Goal: Transaction & Acquisition: Register for event/course

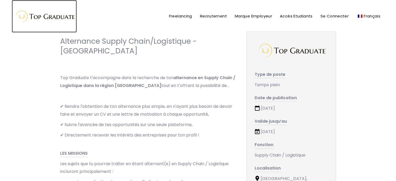
click at [59, 15] on img at bounding box center [44, 16] width 65 height 17
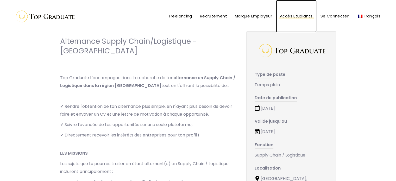
click at [293, 17] on span "Accès Etudiants" at bounding box center [296, 15] width 33 height 5
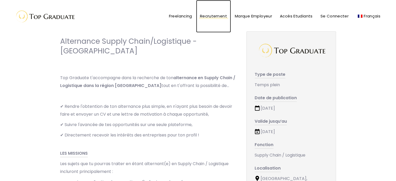
click at [214, 17] on span "Recrutement" at bounding box center [213, 15] width 27 height 5
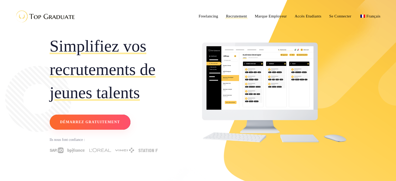
click at [97, 120] on span "Démarrez gratuitement" at bounding box center [90, 122] width 60 height 7
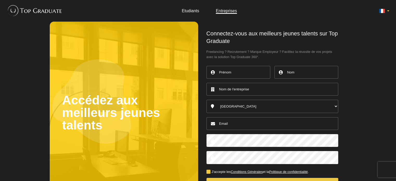
click at [184, 13] on link "Etudiants" at bounding box center [190, 11] width 17 height 4
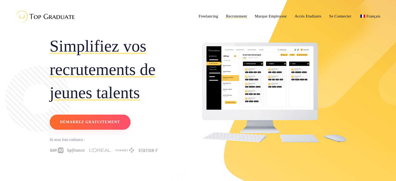
click at [116, 121] on span "Démarrez gratuitement" at bounding box center [90, 122] width 60 height 7
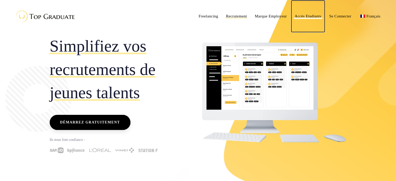
click at [305, 17] on span "Accès Etudiants" at bounding box center [308, 16] width 27 height 4
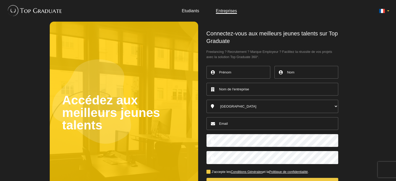
click at [193, 13] on link "Etudiants" at bounding box center [190, 11] width 17 height 4
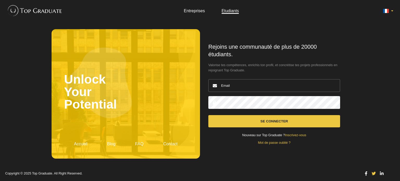
click at [289, 135] on link "Inscrivez-vous" at bounding box center [295, 135] width 21 height 4
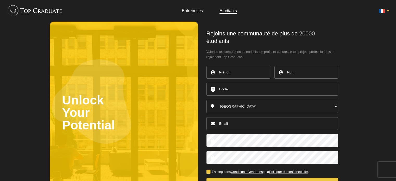
click at [239, 74] on input "text" at bounding box center [239, 72] width 64 height 13
type input "YOUNES"
type input "LAMBESSAM"
click at [237, 72] on input "YOUNES" at bounding box center [239, 72] width 64 height 13
type input "Younes"
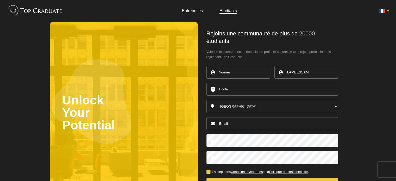
click at [219, 90] on input "text" at bounding box center [273, 89] width 132 height 13
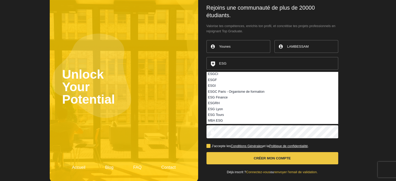
scroll to position [26, 0]
click at [237, 121] on li "MBA ESG" at bounding box center [272, 121] width 131 height 6
type input "MBA ESG"
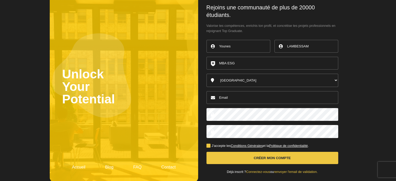
click at [249, 80] on select "Australia Belgique Canada England France Germany Ireland Italy Luxembourg Nethe…" at bounding box center [273, 80] width 132 height 13
click at [241, 97] on input "email" at bounding box center [273, 97] width 132 height 13
type input "lambayounes123@gmail.com"
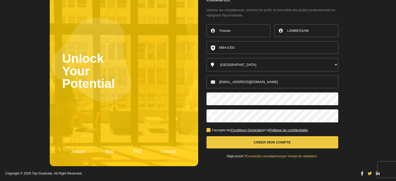
click at [251, 144] on button "Créer mon compte" at bounding box center [273, 142] width 132 height 12
click at [313, 140] on button "Créer mon compte" at bounding box center [273, 142] width 132 height 12
click at [272, 139] on button "Créer mon compte" at bounding box center [273, 142] width 132 height 12
click at [261, 61] on select "Australia Belgique Canada England France Germany Ireland Italy Luxembourg Nethe…" at bounding box center [273, 64] width 132 height 13
click at [269, 61] on select "Australia Belgique Canada England France Germany Ireland Italy Luxembourg Nethe…" at bounding box center [273, 64] width 132 height 13
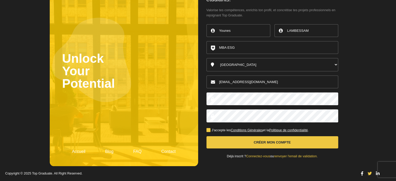
click at [313, 32] on input "LAMBESSAM" at bounding box center [307, 30] width 64 height 13
click at [369, 20] on body "Entreprises Etudiants Unlock Your Potential Accueil Blog FAQ Contact Younes ." at bounding box center [198, 69] width 396 height 223
drag, startPoint x: 317, startPoint y: 28, endPoint x: 208, endPoint y: 33, distance: 108.5
click at [209, 33] on div "Younes LAMBESSAM MBA ESG ESG AIX ESG Bordeaux ESG Montpellier ESG Rennes ESG To…" at bounding box center [273, 77] width 132 height 110
type input "LAMBESSAM"
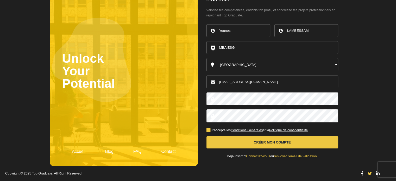
click at [252, 66] on select "Australia Belgique Canada England France Germany Ireland Italy Luxembourg Nethe…" at bounding box center [273, 64] width 132 height 13
click at [207, 58] on select "Australia Belgique Canada England France Germany Ireland Italy Luxembourg Nethe…" at bounding box center [273, 64] width 132 height 13
click at [253, 65] on select "Australia Belgique Canada England France Germany Ireland Italy Luxembourg Nethe…" at bounding box center [273, 64] width 132 height 13
select select "2840"
click at [207, 58] on select "Australia Belgique Canada England France Germany Ireland Italy Luxembourg Nethe…" at bounding box center [273, 64] width 132 height 13
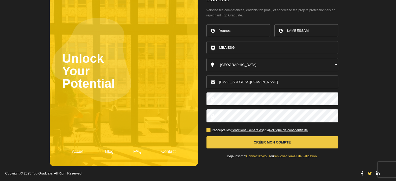
click at [247, 83] on input "lambayounes123@gmail.com" at bounding box center [273, 82] width 132 height 13
drag, startPoint x: 270, startPoint y: 80, endPoint x: 170, endPoint y: 77, distance: 100.1
click at [170, 77] on main "Unlock Your Potential Accueil Blog FAQ Contact Rejoins une communauté de plus d…" at bounding box center [198, 73] width 297 height 186
type input "lambayounes123@gmail.com"
click at [354, 85] on body "Entreprises Etudiants Unlock Your Potential Accueil Blog FAQ Contact Younes ." at bounding box center [198, 69] width 396 height 223
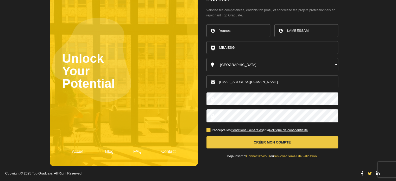
click at [280, 144] on button "Créer mon compte" at bounding box center [273, 142] width 132 height 12
click at [276, 143] on button "Créer mon compte" at bounding box center [273, 142] width 132 height 12
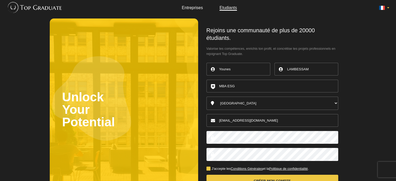
scroll to position [0, 0]
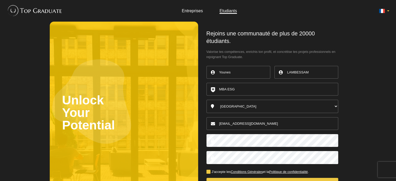
click at [291, 69] on input "LAMBESSAM" at bounding box center [307, 72] width 64 height 13
click at [349, 72] on body "Entreprises Etudiants Unlock Your Potential Accueil Blog FAQ Contact Younes ." at bounding box center [198, 111] width 396 height 223
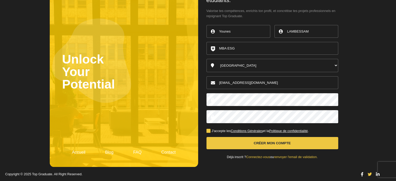
scroll to position [42, 0]
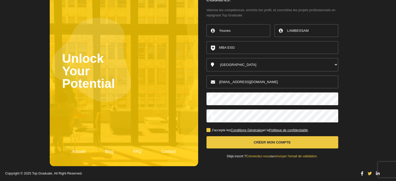
click at [265, 142] on button "Créer mon compte" at bounding box center [273, 142] width 132 height 12
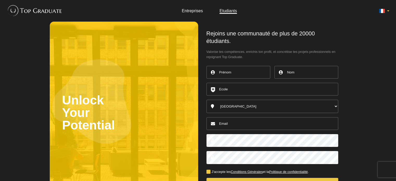
click at [251, 71] on input "text" at bounding box center [239, 72] width 64 height 13
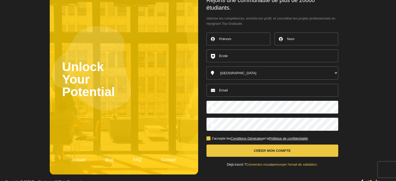
scroll to position [42, 0]
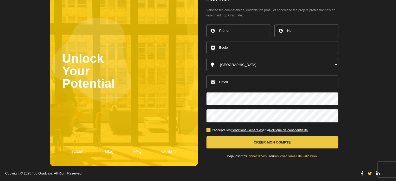
click at [273, 142] on button "Créer mon compte" at bounding box center [273, 142] width 132 height 12
click at [272, 142] on button "Créer mon compte" at bounding box center [273, 142] width 132 height 12
type input "Younes"
click at [306, 28] on input "text" at bounding box center [307, 30] width 64 height 13
drag, startPoint x: 253, startPoint y: 28, endPoint x: 232, endPoint y: 25, distance: 21.0
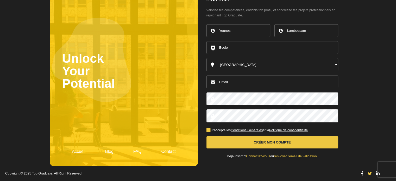
click at [232, 25] on div "Younes Lambessam Australia Belgique Canada England France Germany Ireland Italy…" at bounding box center [273, 77] width 132 height 110
type input "LAMBESSAM"
click at [230, 44] on input "text" at bounding box center [273, 47] width 132 height 13
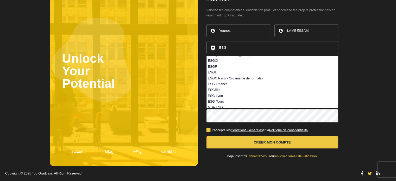
scroll to position [30, 0]
click at [233, 104] on li "MBA ESG" at bounding box center [272, 105] width 131 height 6
type input "MBA ESG"
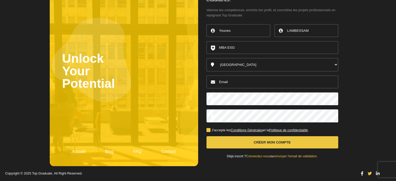
click at [241, 64] on select "[GEOGRAPHIC_DATA] [GEOGRAPHIC_DATA] [GEOGRAPHIC_DATA] [GEOGRAPHIC_DATA] [GEOGRA…" at bounding box center [273, 64] width 132 height 13
click at [240, 83] on input "email" at bounding box center [273, 82] width 132 height 13
type input "[EMAIL_ADDRESS][DOMAIN_NAME]"
click at [265, 139] on button "Créer mon compte" at bounding box center [273, 142] width 132 height 12
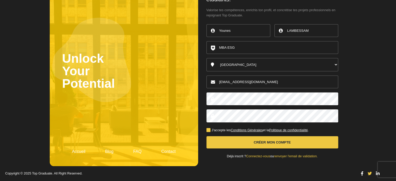
click at [267, 144] on button "Créer mon compte" at bounding box center [273, 142] width 132 height 12
click at [257, 144] on button "Créer mon compte" at bounding box center [273, 142] width 132 height 12
click at [256, 144] on button "Créer mon compte" at bounding box center [273, 142] width 132 height 12
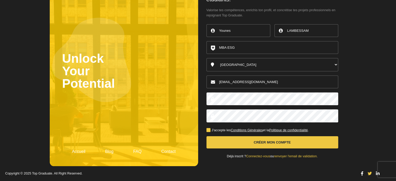
click at [256, 144] on button "Créer mon compte" at bounding box center [273, 142] width 132 height 12
click at [257, 143] on button "Créer mon compte" at bounding box center [273, 142] width 132 height 12
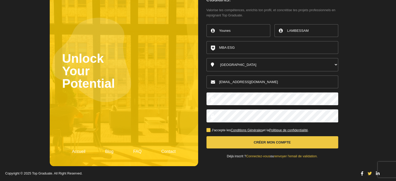
click at [293, 144] on button "Créer mon compte" at bounding box center [273, 142] width 132 height 12
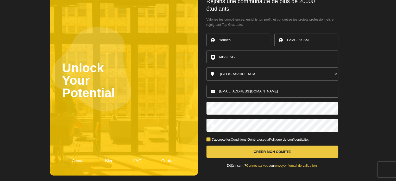
scroll to position [16, 0]
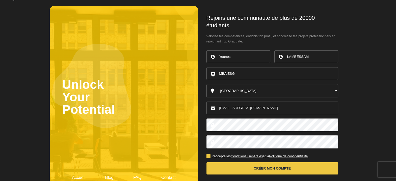
click at [283, 169] on button "Créer mon compte" at bounding box center [273, 168] width 132 height 12
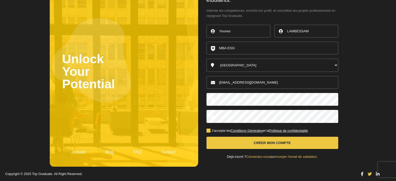
scroll to position [42, 0]
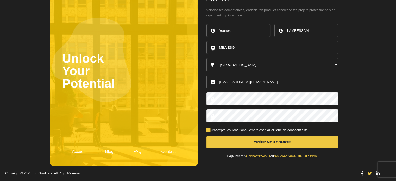
click at [261, 156] on link "Connectez-vous" at bounding box center [258, 156] width 24 height 4
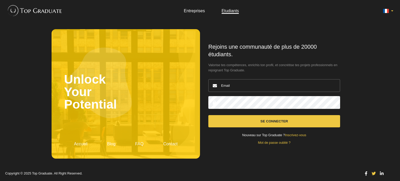
click at [251, 88] on input "email" at bounding box center [274, 85] width 132 height 13
type input "[EMAIL_ADDRESS][DOMAIN_NAME]"
click at [208, 115] on button "Se connecter" at bounding box center [274, 121] width 132 height 12
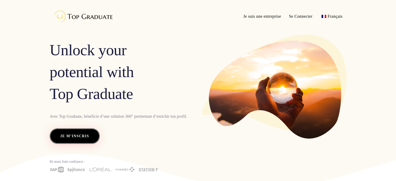
click at [73, 138] on span "Je m’inscris" at bounding box center [74, 136] width 29 height 7
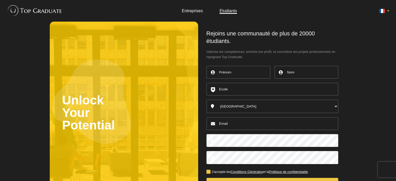
click at [243, 69] on input "text" at bounding box center [239, 72] width 64 height 13
type input "YOUNES"
type input "LAMBESSAM"
click at [242, 94] on input "text" at bounding box center [273, 89] width 132 height 13
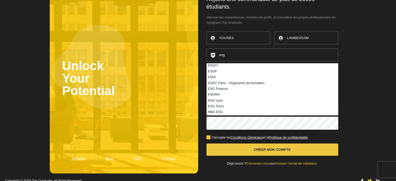
scroll to position [42, 0]
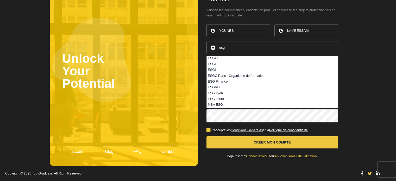
click at [238, 104] on li "MBA ESG" at bounding box center [272, 105] width 131 height 6
type input "MBA ESG"
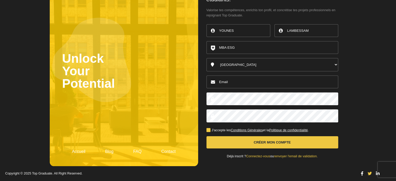
click at [238, 85] on input "email" at bounding box center [273, 82] width 132 height 13
type input "lambayounes123@gmail.com"
click at [256, 138] on button "Créer mon compte" at bounding box center [273, 142] width 132 height 12
click at [259, 142] on button "Créer mon compte" at bounding box center [273, 142] width 132 height 12
click at [209, 130] on label "J'accepte les Conditions Générales et la Politique de confidentialité ." at bounding box center [258, 130] width 102 height 3
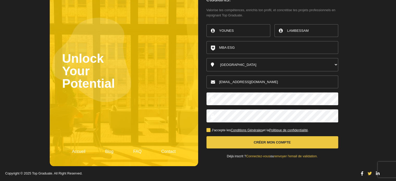
click at [0, 0] on input "J'accepte les Conditions Générales et la Politique de confidentialité ." at bounding box center [0, 0] width 0 height 0
click at [244, 26] on input "YOUNES" at bounding box center [239, 30] width 64 height 13
click at [223, 30] on input "YOUNES" at bounding box center [239, 30] width 64 height 13
type input "Younes"
click at [360, 90] on body "Entreprises Etudiants Unlock Your Potential Accueil Blog FAQ Contact Younes ." at bounding box center [198, 69] width 396 height 223
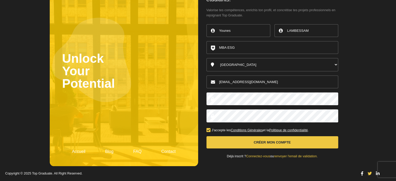
click at [272, 145] on button "Créer mon compte" at bounding box center [273, 142] width 132 height 12
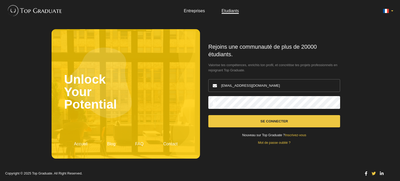
click at [27, 13] on img at bounding box center [33, 11] width 57 height 16
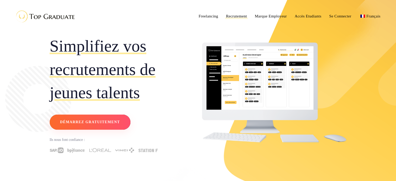
click at [97, 126] on rect at bounding box center [90, 122] width 80 height 15
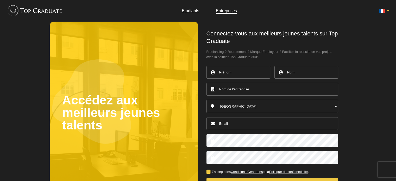
click at [192, 9] on link "Etudiants" at bounding box center [190, 11] width 17 height 4
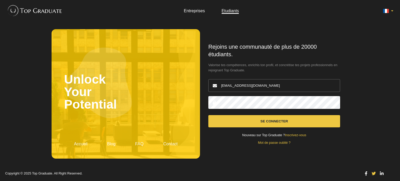
drag, startPoint x: 263, startPoint y: 85, endPoint x: 193, endPoint y: 81, distance: 70.2
click at [193, 81] on main "Unlock Your Potential Accueil Blog FAQ Contact Rejoins une communauté de plus d…" at bounding box center [200, 94] width 297 height 145
click at [269, 118] on button "Se connecter" at bounding box center [274, 121] width 132 height 12
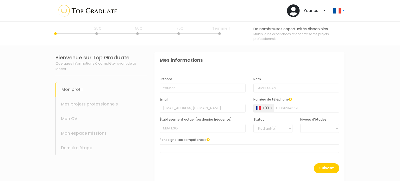
select select
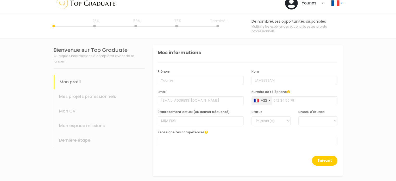
scroll to position [9, 0]
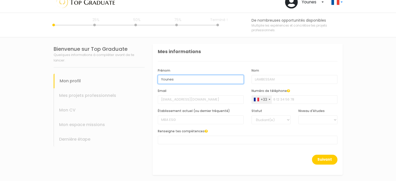
click at [178, 80] on input "Younes" at bounding box center [201, 79] width 86 height 9
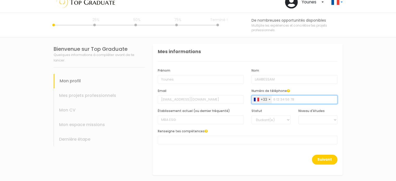
click at [281, 101] on input "Numéro de téléphone" at bounding box center [295, 99] width 86 height 9
type input "615462519"
drag, startPoint x: 197, startPoint y: 93, endPoint x: 196, endPoint y: 100, distance: 6.6
click at [197, 94] on div "Email lambayounes123@gmail.com" at bounding box center [201, 96] width 86 height 16
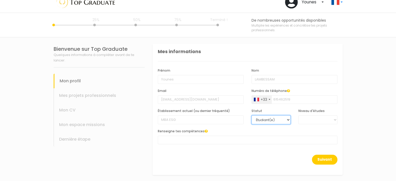
click at [275, 121] on select "Étudiant(e) Jeune diplômé(e)" at bounding box center [271, 119] width 39 height 9
drag, startPoint x: 275, startPoint y: 121, endPoint x: 278, endPoint y: 121, distance: 3.7
click at [275, 121] on select "Étudiant(e) Jeune diplômé(e)" at bounding box center [271, 119] width 39 height 9
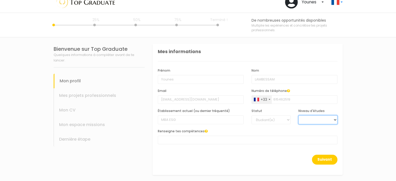
click at [313, 122] on select "BAC +6 BAC +5 BAC +4 BAC +3 BAC +2 BAC +1" at bounding box center [318, 119] width 39 height 9
select select "5"
click at [299, 115] on select "BAC +6 BAC +5 BAC +4 BAC +3 BAC +2 BAC +1" at bounding box center [318, 119] width 39 height 9
click at [199, 140] on span at bounding box center [248, 140] width 180 height 9
click at [196, 153] on div "Prénom Younes Nom LAMBESSAM Email lambayounes123@gmail.com Numéro de téléphone …" at bounding box center [248, 107] width 180 height 93
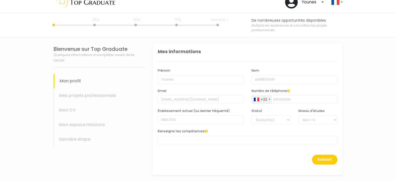
click at [193, 140] on span at bounding box center [248, 140] width 180 height 9
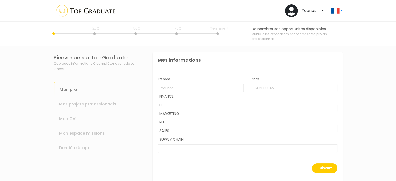
scroll to position [26, 0]
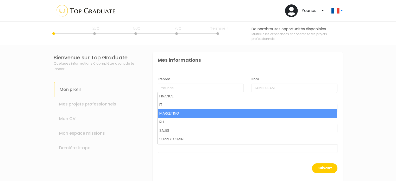
select select "418"
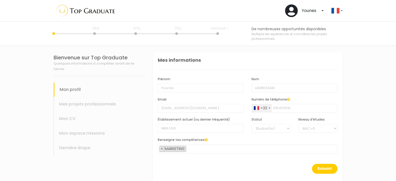
scroll to position [27, 0]
click at [201, 147] on span "× MARKETING" at bounding box center [248, 148] width 180 height 9
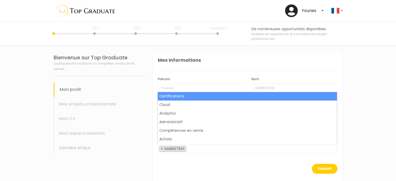
scroll to position [104, 0]
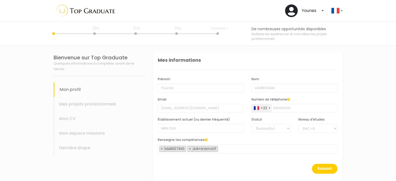
click at [221, 151] on input "search" at bounding box center [220, 148] width 3 height 5
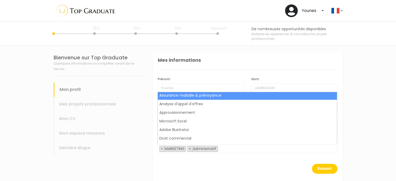
scroll to position [208, 0]
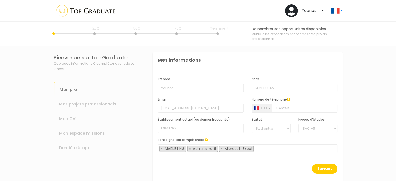
click at [259, 149] on span "× MARKETING × Administratif × Microsoft Excel" at bounding box center [248, 148] width 180 height 9
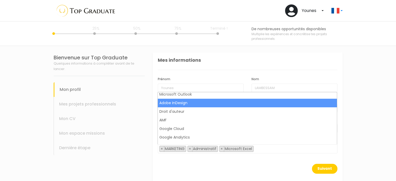
scroll to position [312, 0]
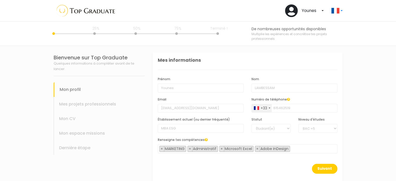
click at [298, 148] on span "× MARKETING × Administratif × Microsoft Excel × Adobe InDesign" at bounding box center [248, 148] width 180 height 9
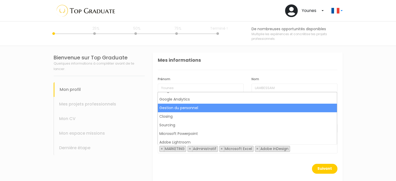
scroll to position [364, 0]
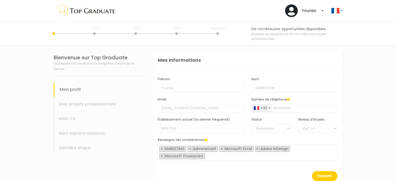
click at [172, 157] on span "× MARKETING × Administratif × Microsoft Excel × Adobe InDesign × Microsoft Powe…" at bounding box center [248, 152] width 180 height 16
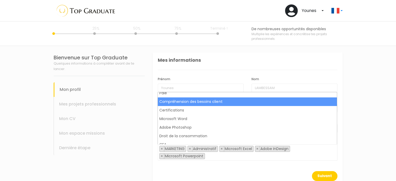
scroll to position [443, 0]
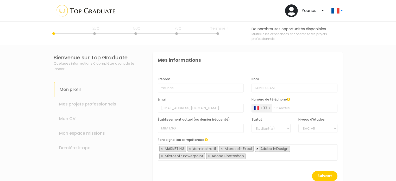
click at [256, 149] on span "×" at bounding box center [257, 148] width 2 height 5
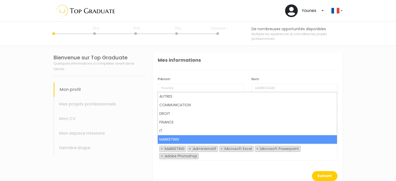
scroll to position [26, 0]
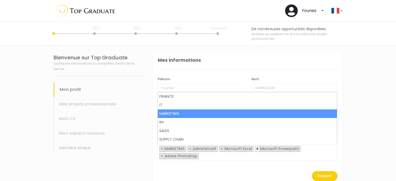
click at [256, 150] on span "×" at bounding box center [257, 148] width 2 height 5
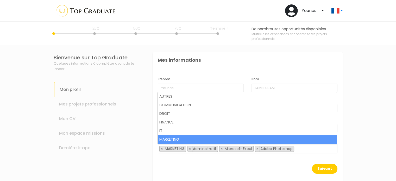
click at [298, 149] on span "× MARKETING × Administratif × Microsoft Excel × Adobe Photoshop" at bounding box center [248, 148] width 180 height 9
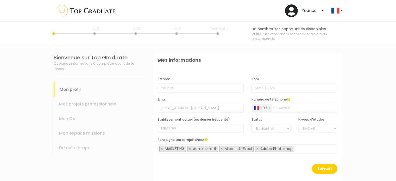
click at [297, 148] on input "search" at bounding box center [297, 148] width 3 height 5
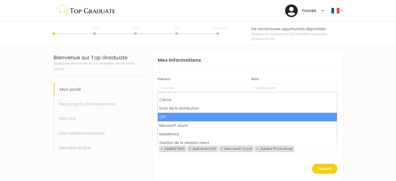
scroll to position [547, 0]
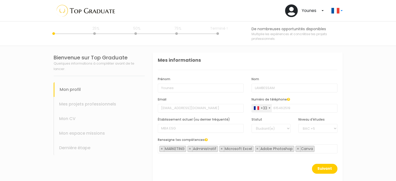
click at [321, 148] on span "× MARKETING × Administratif × Microsoft Excel × Adobe Photoshop × Canva" at bounding box center [248, 148] width 180 height 9
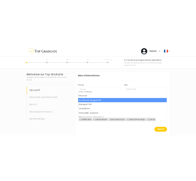
scroll to position [2162, 0]
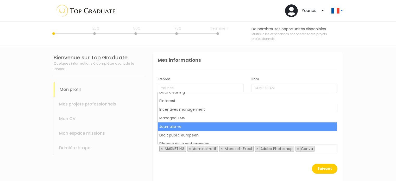
click at [351, 119] on section "Bienvenue sur Top Graduate Quelques informations à compléter avant de te lancer…" at bounding box center [198, 118] width 396 height 144
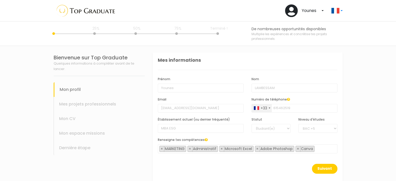
click at [370, 119] on section "Bienvenue sur Top Graduate Quelques informations à compléter avant de te lancer…" at bounding box center [198, 118] width 396 height 144
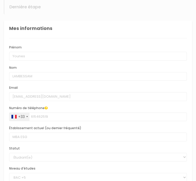
scroll to position [210, 0]
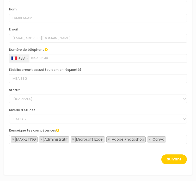
click at [173, 141] on span "× MARKETING × Administratif × Microsoft Excel × Adobe Photoshop × Canva" at bounding box center [98, 139] width 178 height 9
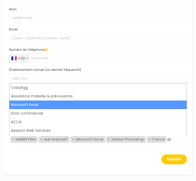
scroll to position [0, 0]
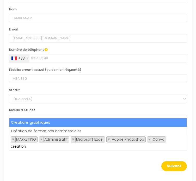
type input "création"
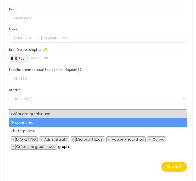
type input "graph"
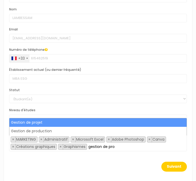
type input "gestion de pro"
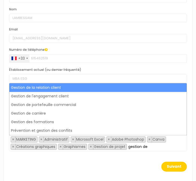
type input "gestion de"
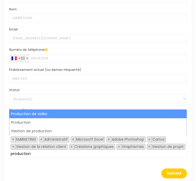
type input "production"
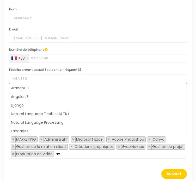
type input "a"
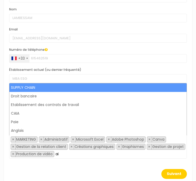
type input "a"
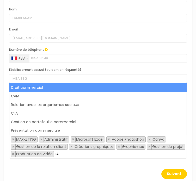
type input "I"
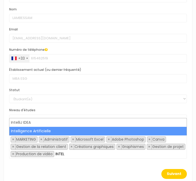
type input "INTEL"
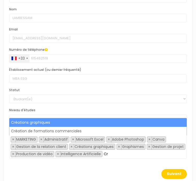
type input "C"
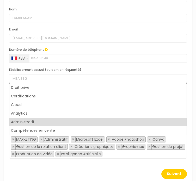
scroll to position [26, 0]
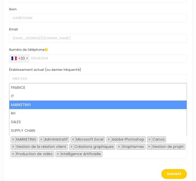
type input "i"
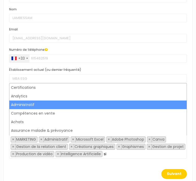
scroll to position [0, 0]
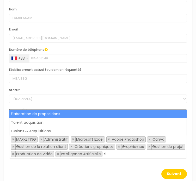
type input "s"
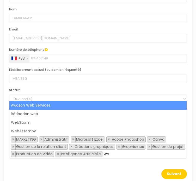
type input "w"
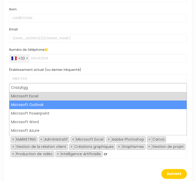
type input "c"
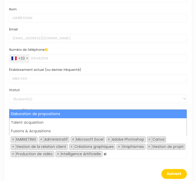
type input "s"
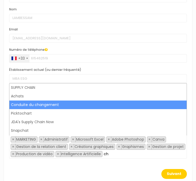
type input "c"
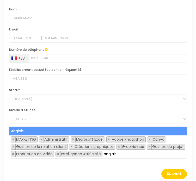
type input "anglais"
type input "arabe"
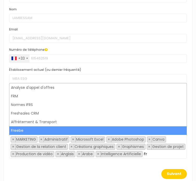
type input "F"
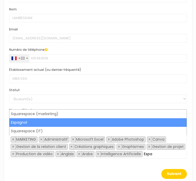
type input "Espa"
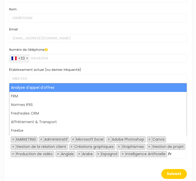
type input "F"
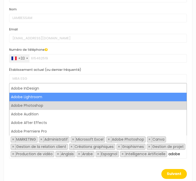
scroll to position [17, 0]
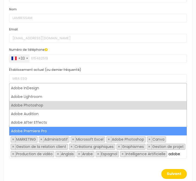
type input "adobe"
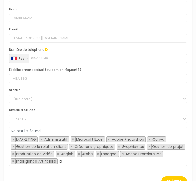
type input "l"
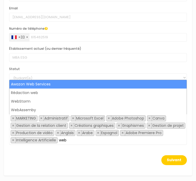
scroll to position [232, 0]
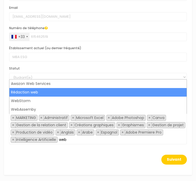
type input "web"
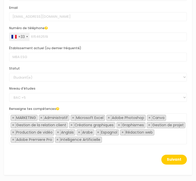
click at [104, 139] on input "search" at bounding box center [104, 139] width 3 height 5
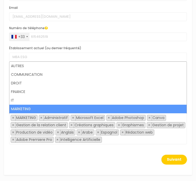
click at [104, 139] on input "search" at bounding box center [104, 139] width 3 height 5
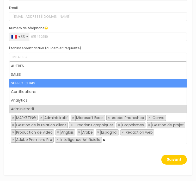
type input "s"
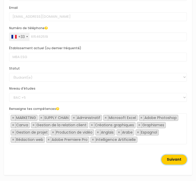
click at [171, 156] on button "Suivant" at bounding box center [174, 160] width 26 height 10
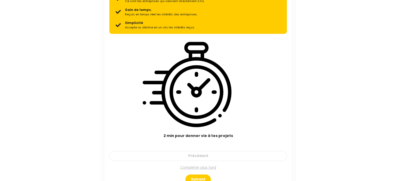
scroll to position [8, 0]
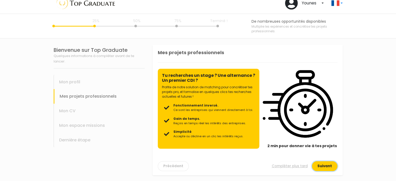
click at [319, 163] on button "Suivant" at bounding box center [325, 166] width 26 height 10
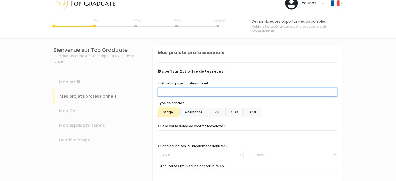
click at [180, 95] on input "Intitulé du projet professionnel" at bounding box center [248, 92] width 180 height 9
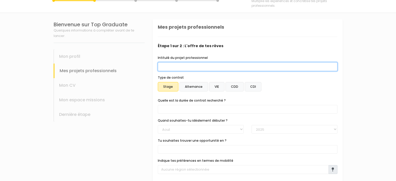
scroll to position [34, 0]
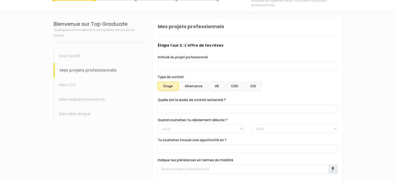
click at [188, 85] on label "Alternance" at bounding box center [193, 86] width 29 height 9
click at [153, 19] on input "Alternance" at bounding box center [153, 19] width 0 height 0
click at [189, 109] on span at bounding box center [248, 108] width 180 height 9
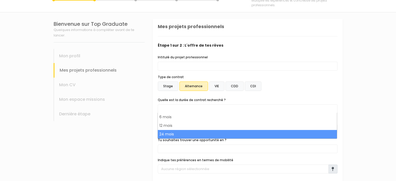
select select "text.offer.duration.24_months"
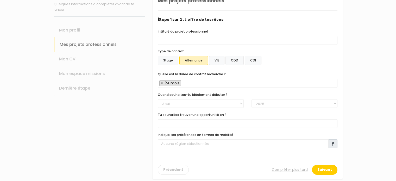
scroll to position [60, 0]
click at [201, 104] on select "Janvier Février Mars Avril Mai Juin Juillet Aout Septembre Octobre Novembre Déc…" at bounding box center [201, 103] width 86 height 9
select select "09"
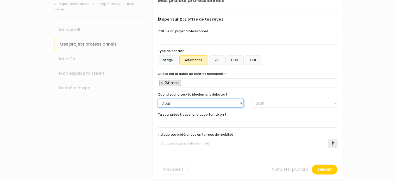
click at [158, 99] on select "Janvier Février Mars Avril Mai Juin Juillet Aout Septembre Octobre Novembre Déc…" at bounding box center [201, 103] width 86 height 9
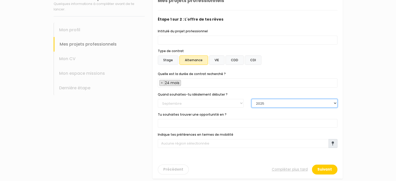
click at [261, 104] on select "2025 2026 2027 2028 2029 2030" at bounding box center [295, 103] width 86 height 9
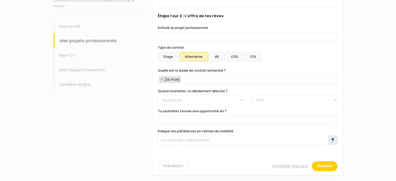
click at [188, 119] on span at bounding box center [248, 120] width 180 height 9
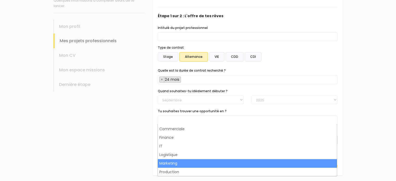
scroll to position [8, 0]
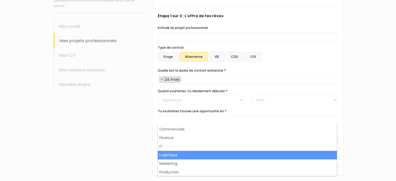
select select "6"
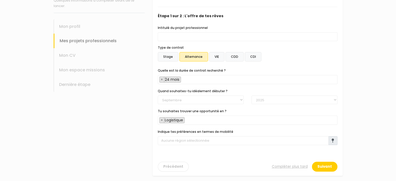
scroll to position [22, 0]
click at [188, 120] on input "search" at bounding box center [187, 119] width 3 height 5
type input "s"
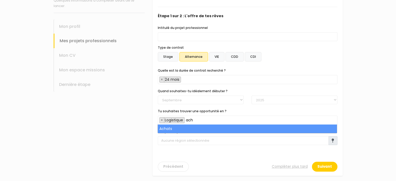
type input "ach"
select select "7"
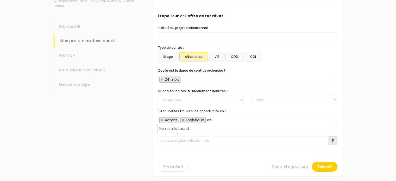
type input "a"
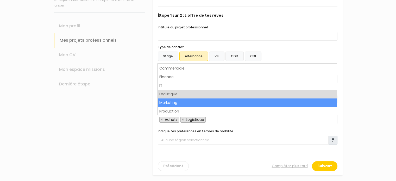
scroll to position [0, 0]
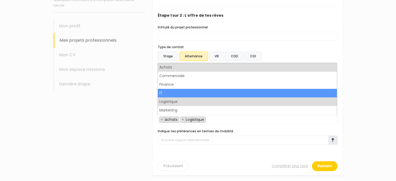
click at [130, 129] on div "Bienvenue sur Top Graduate Quelques informations à compléter avant de te lancer…" at bounding box center [99, 82] width 99 height 199
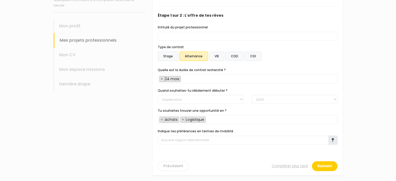
click at [335, 139] on span at bounding box center [332, 140] width 9 height 9
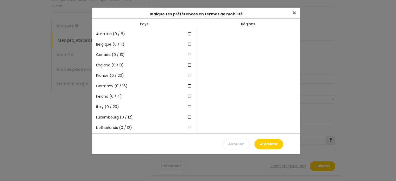
click at [247, 24] on div "Régions" at bounding box center [248, 24] width 104 height 10
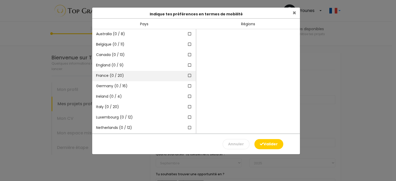
click at [140, 76] on div "France (0 / 20)" at bounding box center [144, 76] width 104 height 10
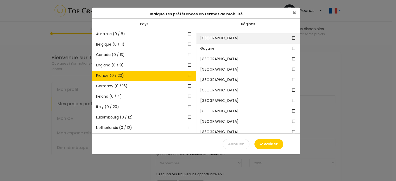
scroll to position [78, 0]
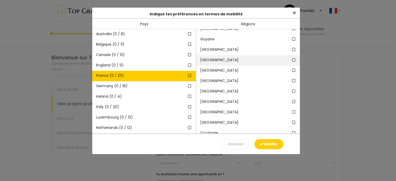
click at [240, 60] on span "Île-de-France" at bounding box center [238, 59] width 77 height 5
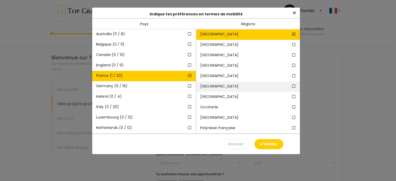
scroll to position [104, 0]
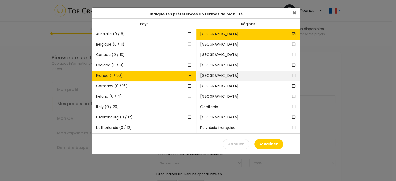
click at [243, 77] on span "Normandie" at bounding box center [238, 75] width 77 height 5
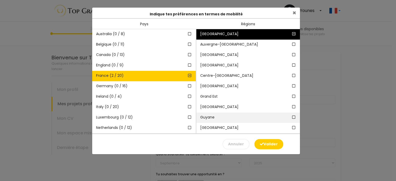
scroll to position [0, 0]
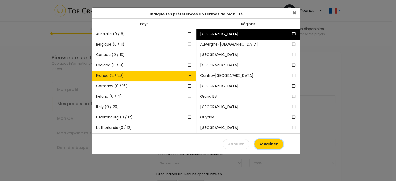
click at [266, 142] on button "Valider" at bounding box center [269, 144] width 29 height 10
type input "2 régions sélectionnées dans 1 pays"
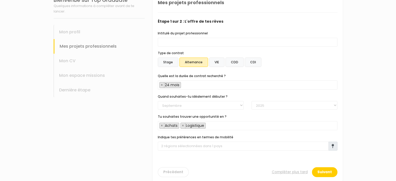
scroll to position [64, 0]
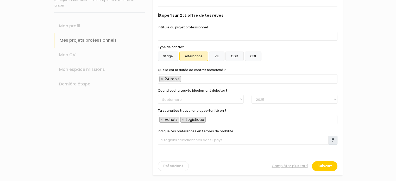
click at [252, 55] on label "CDI" at bounding box center [253, 56] width 17 height 9
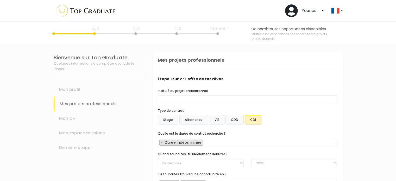
scroll to position [5, 0]
click at [200, 120] on label "Alternance" at bounding box center [193, 119] width 29 height 9
click at [153, 52] on input "Alternance" at bounding box center [153, 52] width 0 height 0
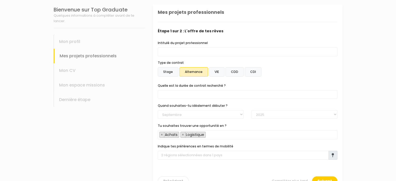
scroll to position [63, 0]
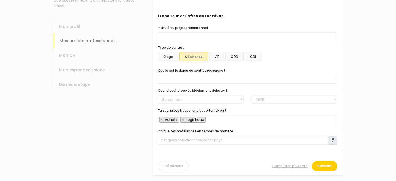
click at [216, 79] on span at bounding box center [248, 79] width 180 height 9
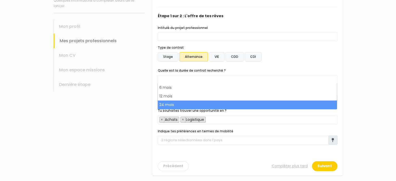
select select "text.offer.duration.24_months"
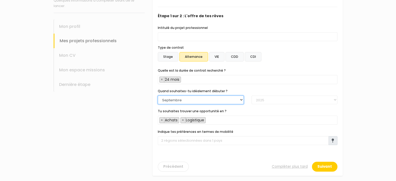
click at [208, 99] on select "Janvier Février Mars Avril Mai Juin Juillet Aout Septembre Octobre Novembre Déc…" at bounding box center [201, 100] width 86 height 9
click at [158, 96] on select "Janvier Février Mars Avril Mai Juin Juillet Aout Septembre Octobre Novembre Déc…" at bounding box center [201, 100] width 86 height 9
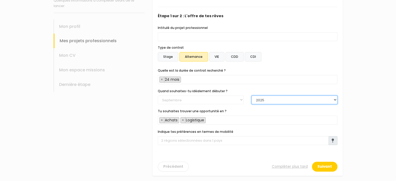
click at [258, 98] on select "2025 2026 2027 2028 2029 2030" at bounding box center [295, 100] width 86 height 9
click at [252, 96] on select "2025 2026 2027 2028 2029 2030" at bounding box center [295, 100] width 86 height 9
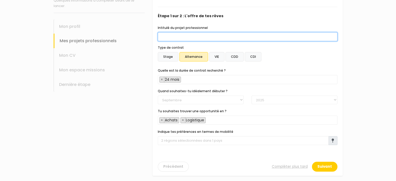
click at [176, 32] on input "Intitulé du projet professionnel" at bounding box center [248, 36] width 180 height 9
paste input "Expert en Supply Chain Internationale et Optimisation des Flux"
type input "Expert en Supply Chain Internationale et Optimisation des Flux"
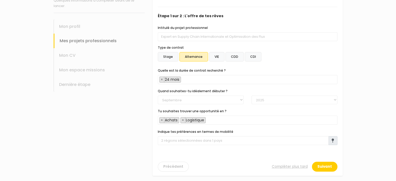
click at [307, 57] on div "Stage Alternance VIE CDD CDI" at bounding box center [248, 57] width 180 height 11
click at [331, 164] on button "Suivant" at bounding box center [325, 166] width 26 height 10
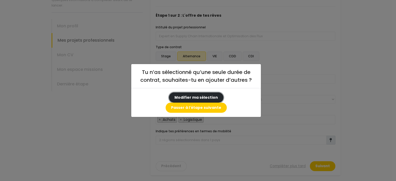
click at [181, 103] on button "Modifier ma sélection" at bounding box center [196, 97] width 54 height 10
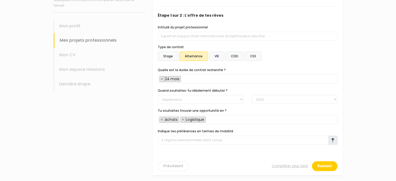
click at [186, 79] on span "× 24 mois" at bounding box center [248, 79] width 180 height 9
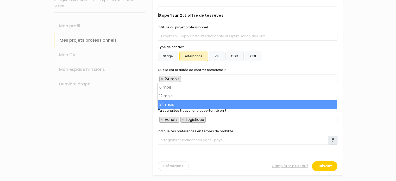
click at [186, 79] on span "× 24 mois" at bounding box center [248, 79] width 180 height 9
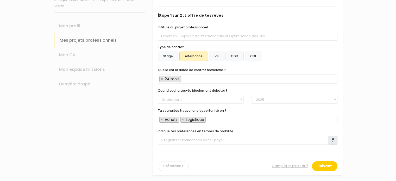
click at [186, 79] on span "× 24 mois" at bounding box center [248, 79] width 180 height 9
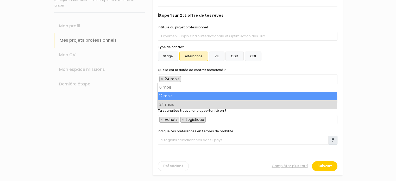
select select "text.offer.duration.12_months"
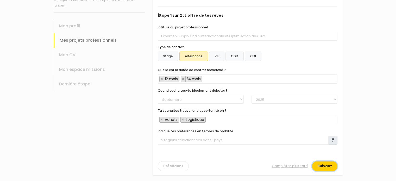
click at [324, 166] on button "Suivant" at bounding box center [325, 166] width 26 height 10
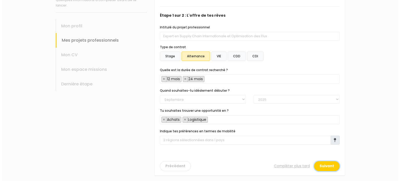
scroll to position [0, 0]
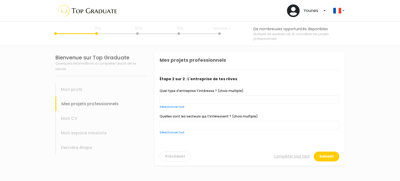
click at [200, 98] on span at bounding box center [250, 99] width 180 height 9
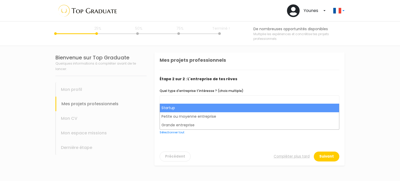
click at [197, 95] on div "Quel type d'entreprise t'intéresse ? (choix multiple) Startup Petite ou moyenne…" at bounding box center [250, 98] width 180 height 21
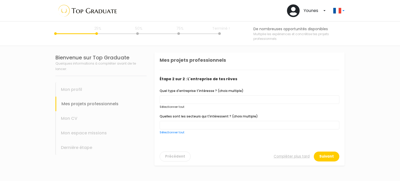
click at [173, 106] on link "Sélectionner tout" at bounding box center [172, 107] width 25 height 4
select select "choice.startup"
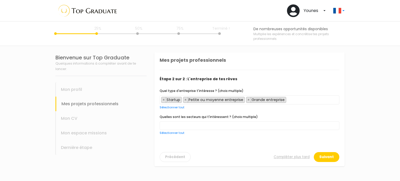
click at [184, 127] on span at bounding box center [250, 125] width 180 height 9
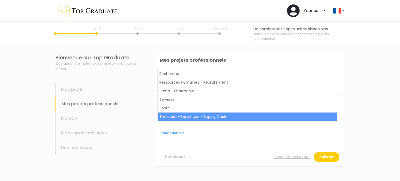
scroll to position [252, 0]
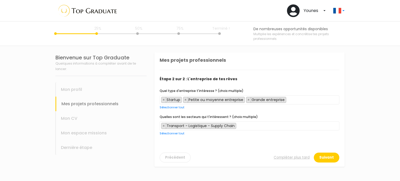
click at [259, 125] on span "× Transport - Logistique - Supply Chain" at bounding box center [250, 125] width 180 height 9
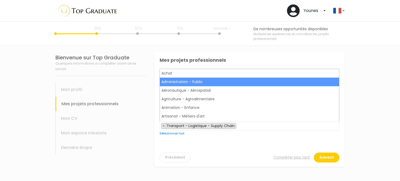
scroll to position [0, 0]
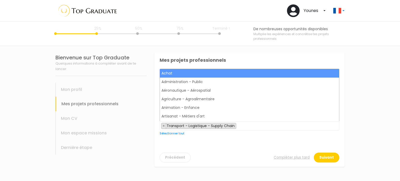
select select "1"
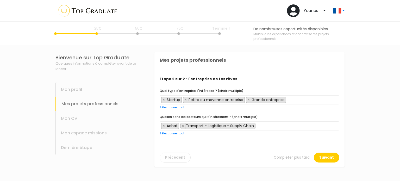
click at [272, 126] on span "× Achat × Transport - Logistique - Supply Chain" at bounding box center [250, 125] width 180 height 9
click at [323, 126] on span "× Achat × Aéronautique - Aérospatial × Transport - Logistique - Supply Chain" at bounding box center [250, 125] width 180 height 9
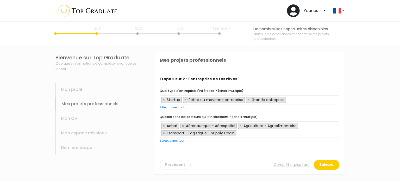
click at [238, 132] on input "search" at bounding box center [239, 133] width 3 height 5
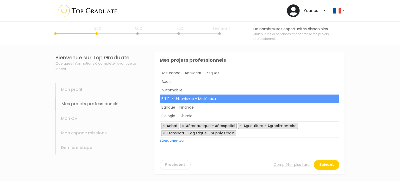
scroll to position [52, 0]
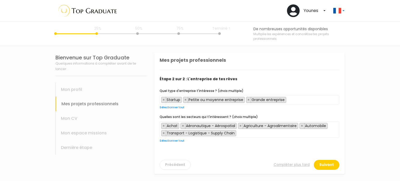
click at [249, 133] on span "× Achat × Aéronautique - Aérospatial × Agriculture - Agroalimentaire × Automobi…" at bounding box center [250, 129] width 180 height 16
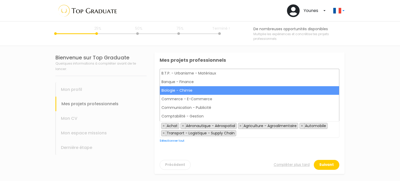
scroll to position [78, 0]
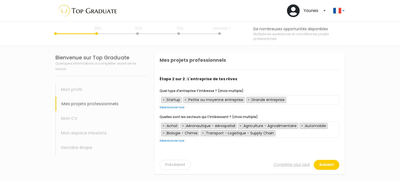
click at [280, 133] on span "× Achat × Aéronautique - Aérospatial × Agriculture - Agroalimentaire × Automobi…" at bounding box center [250, 129] width 180 height 16
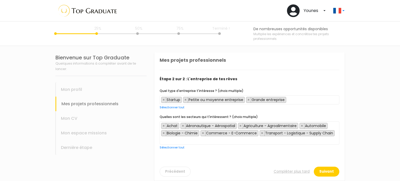
click at [164, 138] on input "search" at bounding box center [162, 140] width 3 height 5
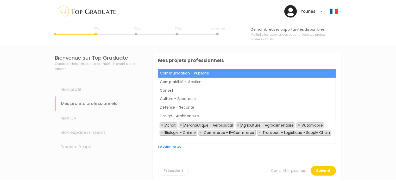
scroll to position [130, 0]
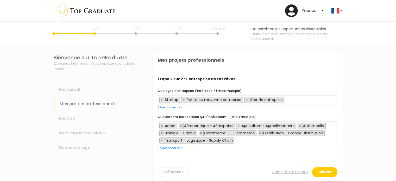
click at [238, 140] on span "× Achat × Aéronautique - Aérospatial × Agriculture - Agroalimentaire × Automobi…" at bounding box center [248, 133] width 180 height 24
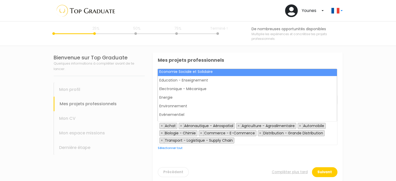
scroll to position [182, 0]
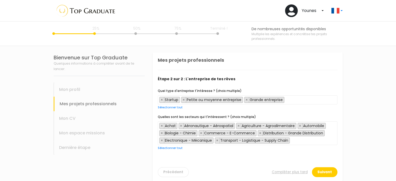
click at [298, 141] on span "× Achat × Aéronautique - Aérospatial × Agriculture - Agroalimentaire × Automobi…" at bounding box center [248, 133] width 180 height 24
click at [318, 140] on span "× Achat × Aéronautique - Aérospatial × Agriculture - Agroalimentaire × Automobi…" at bounding box center [248, 133] width 180 height 24
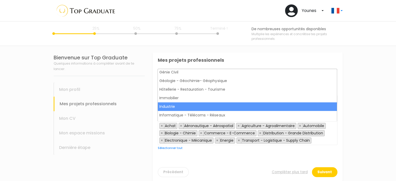
scroll to position [234, 0]
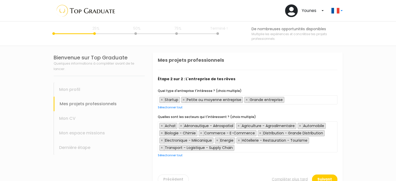
click at [244, 147] on span "× Achat × Aéronautique - Aérospatial × Agriculture - Agroalimentaire × Automobi…" at bounding box center [248, 136] width 180 height 31
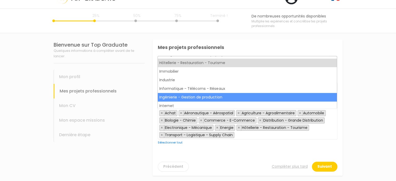
scroll to position [248, 0]
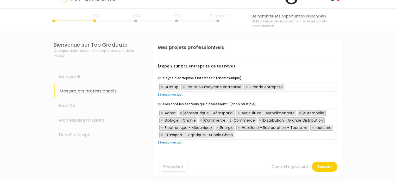
click at [239, 134] on span "× Achat × Aéronautique - Aérospatial × Agriculture - Agroalimentaire × Automobi…" at bounding box center [248, 124] width 180 height 31
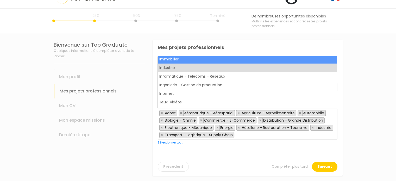
scroll to position [261, 0]
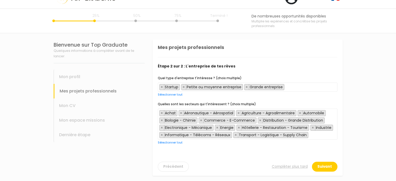
click at [310, 132] on input "search" at bounding box center [311, 134] width 3 height 5
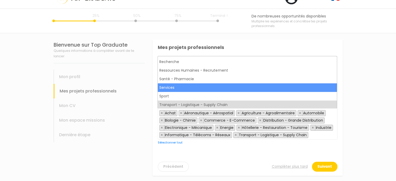
scroll to position [352, 0]
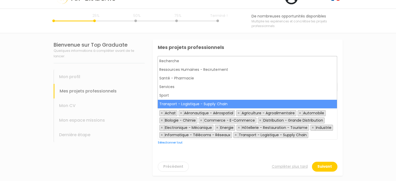
click at [294, 153] on div "Tu recherches un stage ? Une alternance ? Un premier CDI ? Profite de notre sol…" at bounding box center [248, 106] width 180 height 98
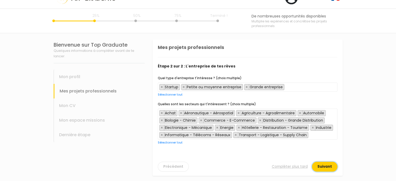
click at [324, 162] on button "Suivant" at bounding box center [325, 167] width 26 height 10
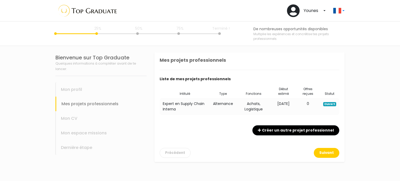
click at [244, 101] on td "Achats, Logistique" at bounding box center [253, 106] width 35 height 17
click at [194, 100] on td "Expert en Supply Chain Interna" at bounding box center [185, 106] width 50 height 17
click at [176, 153] on button "Précédent" at bounding box center [175, 153] width 31 height 10
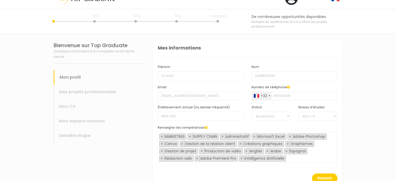
scroll to position [30, 0]
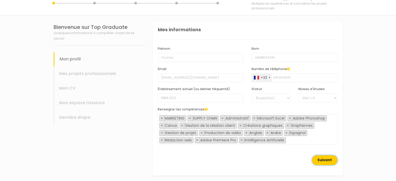
click at [317, 157] on button "Suivant" at bounding box center [325, 160] width 26 height 10
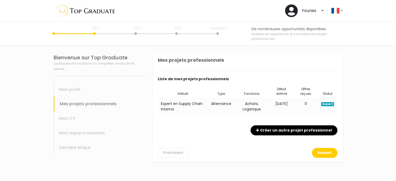
scroll to position [0, 0]
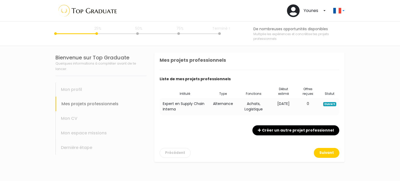
drag, startPoint x: 185, startPoint y: 113, endPoint x: 184, endPoint y: 101, distance: 12.6
click at [185, 111] on td "Expert en Supply Chain Interna" at bounding box center [185, 106] width 50 height 17
click at [184, 101] on td "Expert en Supply Chain Interna" at bounding box center [185, 106] width 50 height 17
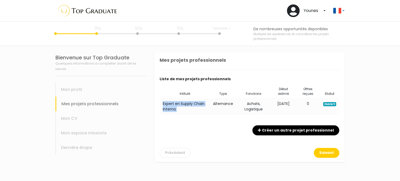
click at [188, 107] on td "Expert en Supply Chain Interna" at bounding box center [185, 106] width 50 height 17
click at [182, 151] on button "Précédent" at bounding box center [175, 153] width 31 height 10
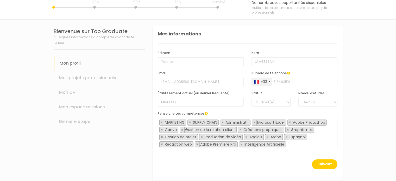
scroll to position [30, 0]
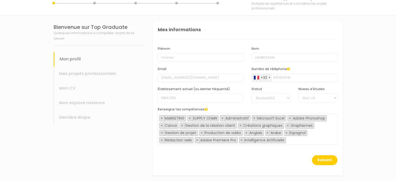
click at [79, 68] on div "Mes projets professionnels" at bounding box center [99, 73] width 91 height 15
click at [77, 74] on div "Mes projets professionnels" at bounding box center [99, 73] width 91 height 15
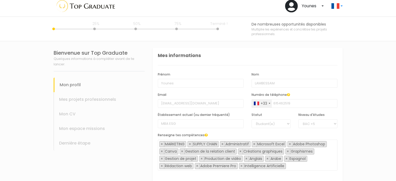
scroll to position [0, 0]
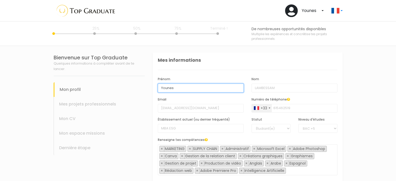
click at [205, 89] on input "Younes" at bounding box center [201, 88] width 86 height 9
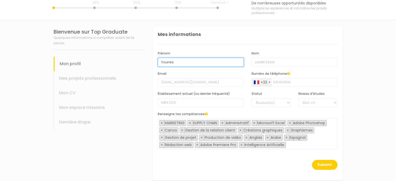
scroll to position [26, 0]
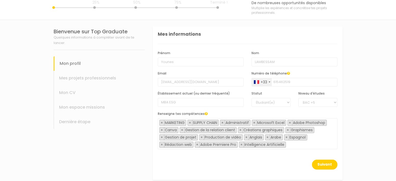
click at [294, 140] on span "× MARKETING × SUPPLY CHAIN × Administratif × Microsoft Excel × Adobe Photoshop …" at bounding box center [248, 133] width 180 height 31
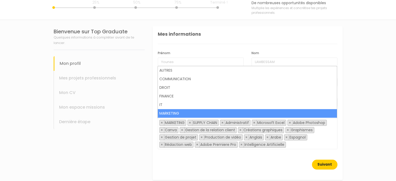
drag, startPoint x: 303, startPoint y: 155, endPoint x: 315, endPoint y: 160, distance: 12.5
click at [304, 155] on div "Prénom Younes Nom LAMBESSAM Email lambayounes123@gmail.com Numéro de téléphone …" at bounding box center [248, 102] width 180 height 116
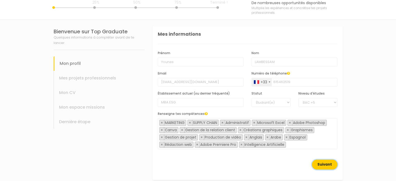
click at [315, 160] on button "Suivant" at bounding box center [325, 165] width 26 height 10
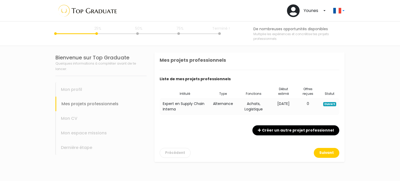
click at [178, 102] on td "Expert en Supply Chain Interna" at bounding box center [185, 106] width 50 height 17
click at [183, 106] on td "Expert en Supply Chain Interna" at bounding box center [185, 106] width 50 height 17
click at [261, 129] on icon at bounding box center [259, 130] width 3 height 4
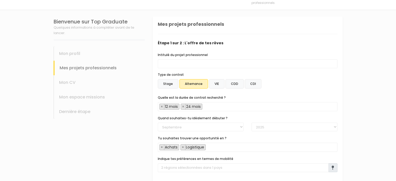
scroll to position [52, 0]
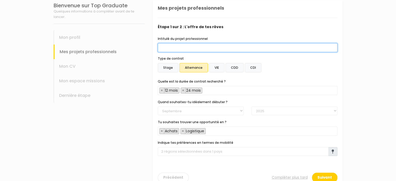
click at [187, 49] on input "Intitulé du projet professionnel" at bounding box center [248, 47] width 180 height 9
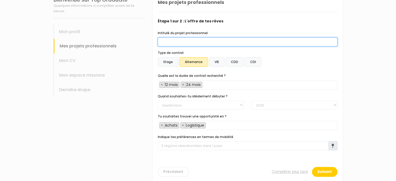
scroll to position [64, 0]
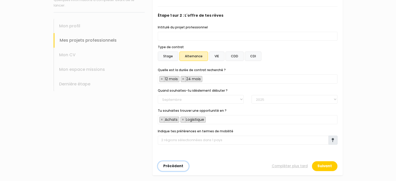
click at [176, 165] on button "Précédent" at bounding box center [173, 166] width 31 height 10
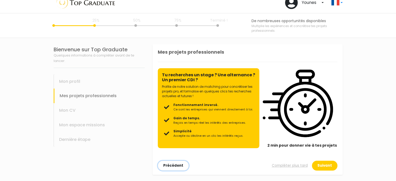
scroll to position [8, 0]
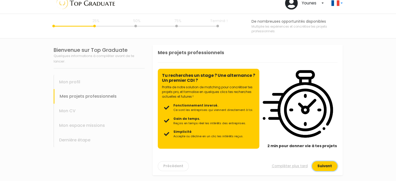
click at [322, 165] on button "Suivant" at bounding box center [325, 166] width 26 height 10
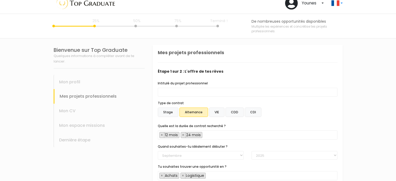
scroll to position [0, 0]
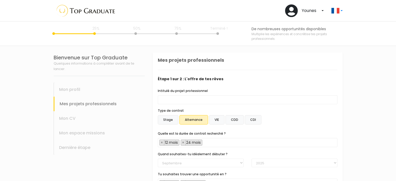
click at [88, 33] on div "25% 50% 75% Terminé !" at bounding box center [136, 34] width 165 height 16
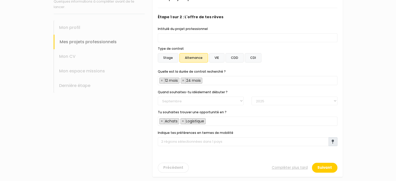
scroll to position [64, 0]
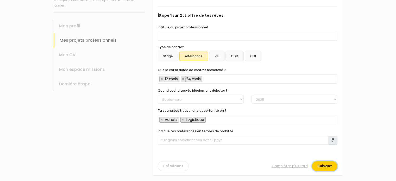
click at [332, 165] on button "Suivant" at bounding box center [325, 166] width 26 height 10
click at [315, 164] on button "Suivant" at bounding box center [325, 166] width 26 height 10
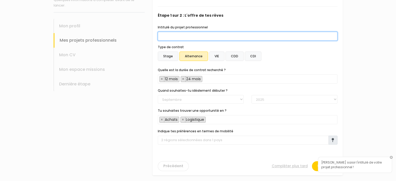
click at [182, 35] on input "Intitulé du projet professionnel" at bounding box center [248, 36] width 180 height 9
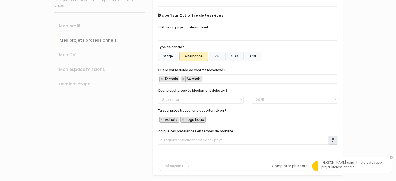
drag, startPoint x: 255, startPoint y: 164, endPoint x: 274, endPoint y: 166, distance: 18.6
click at [255, 164] on div "Précédent Compléter plus tard Suivant" at bounding box center [248, 163] width 180 height 16
click at [275, 166] on link "Compléter plus tard" at bounding box center [290, 166] width 36 height 5
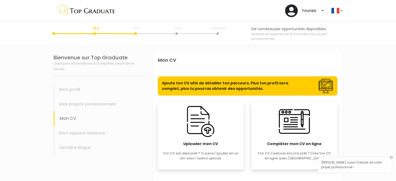
click at [84, 103] on div "Mes projets professionnels" at bounding box center [99, 104] width 91 height 15
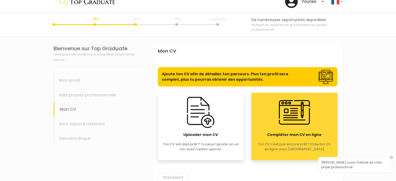
scroll to position [21, 0]
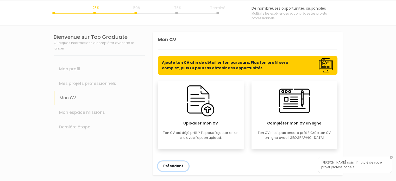
click at [180, 161] on button "Précédent" at bounding box center [173, 166] width 31 height 10
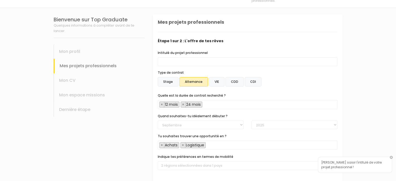
scroll to position [38, 0]
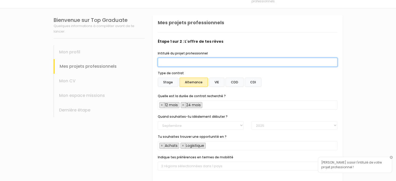
click at [191, 65] on input "Intitulé du projet professionnel" at bounding box center [248, 62] width 180 height 9
paste input "Pilotage des flux logistiques et optimisation digitale"
type input "Pilotage des flux logistiques et optimisation digitale"
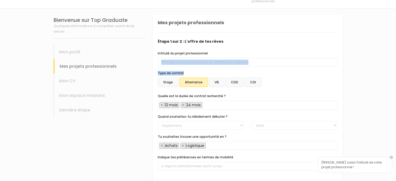
drag, startPoint x: 258, startPoint y: 67, endPoint x: 196, endPoint y: 61, distance: 62.3
click at [196, 61] on div "Intitulé du projet professionnel Pilotage des flux logistiques et optimisation …" at bounding box center [248, 113] width 180 height 124
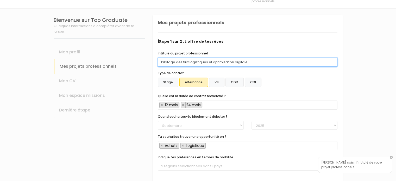
drag, startPoint x: 268, startPoint y: 63, endPoint x: 124, endPoint y: 56, distance: 143.7
click at [124, 56] on div "Bienvenue sur Top Graduate Quelques informations à compléter avant de te lancer…" at bounding box center [198, 108] width 297 height 199
click at [178, 62] on input "Intitulé du projet professionnel" at bounding box center [248, 62] width 180 height 9
paste input "Pilotage des flux logistiques et optimisation digitale"
type input "Pilotage des flux logistiques et optimisation digitale"
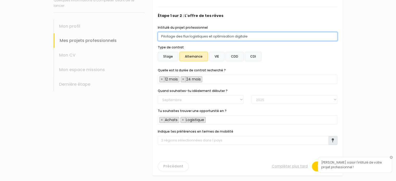
scroll to position [64, 0]
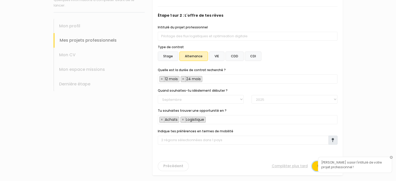
click at [314, 168] on button "Suivant" at bounding box center [325, 166] width 26 height 10
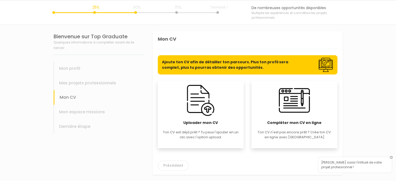
scroll to position [21, 0]
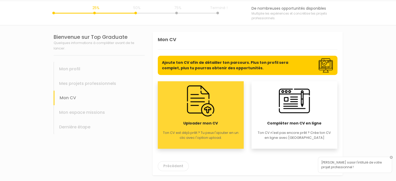
click at [213, 121] on span "Uploader mon CV" at bounding box center [200, 123] width 35 height 5
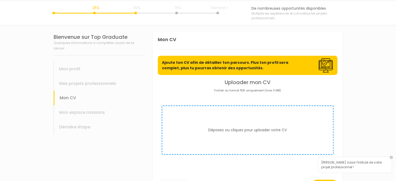
click at [217, 124] on form "Déposez ou cliquez pour uploader votre CV" at bounding box center [248, 130] width 172 height 49
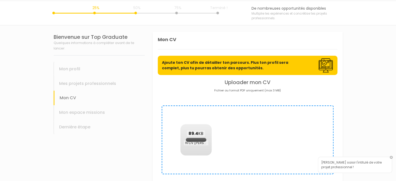
scroll to position [3, 0]
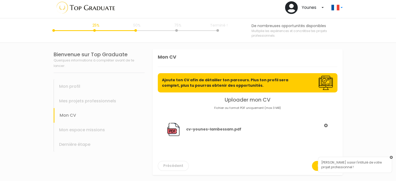
click at [392, 158] on link at bounding box center [391, 157] width 3 height 3
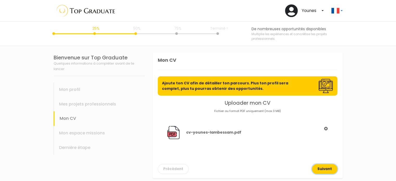
click at [331, 168] on button "Suivant" at bounding box center [325, 169] width 26 height 10
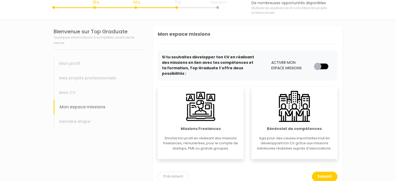
scroll to position [31, 0]
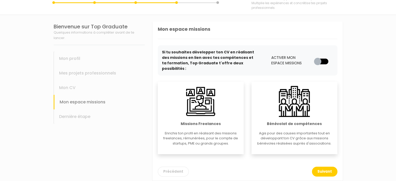
click at [324, 57] on label at bounding box center [324, 57] width 0 height 0
click at [317, 58] on input "checkbox" at bounding box center [316, 59] width 4 height 5
checkbox input "true"
click at [323, 167] on button "Suivant" at bounding box center [325, 172] width 26 height 10
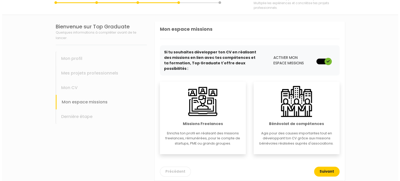
scroll to position [0, 0]
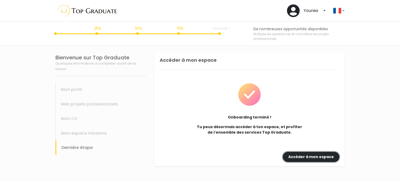
click at [310, 158] on link "Accéder à mon espace" at bounding box center [311, 157] width 57 height 10
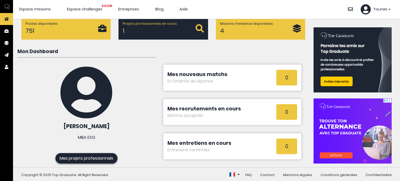
scroll to position [71, 0]
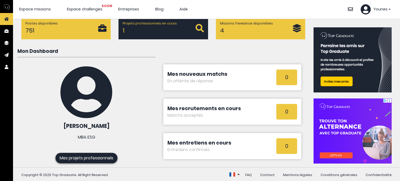
click at [82, 100] on icon at bounding box center [86, 92] width 52 height 53
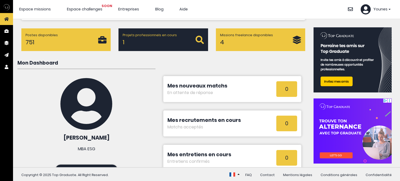
scroll to position [0, 0]
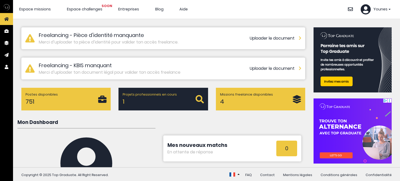
click at [383, 12] on span "Younes" at bounding box center [381, 10] width 14 height 6
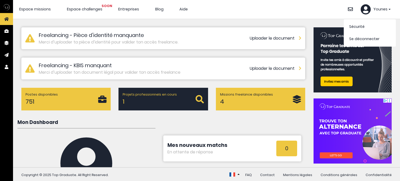
click at [369, 9] on icon at bounding box center [366, 9] width 10 height 10
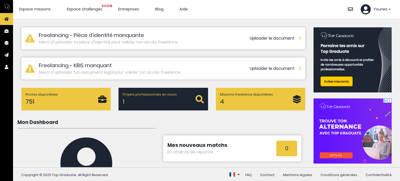
click at [368, 10] on icon at bounding box center [366, 9] width 10 height 10
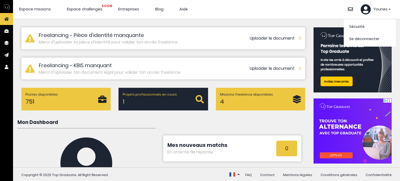
click at [359, 26] on link "Sécurité" at bounding box center [356, 26] width 15 height 5
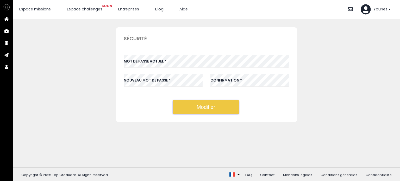
click at [41, 46] on div "Sécurité Mot de passe actuel * Nouveau mot de passe * Confirmation * Modifier" at bounding box center [206, 74] width 378 height 95
click at [123, 9] on span "Entreprises" at bounding box center [128, 9] width 21 height 5
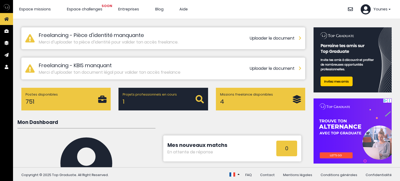
click at [173, 103] on div "Projets professionnels en cours 1" at bounding box center [159, 99] width 73 height 14
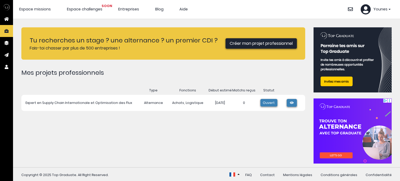
click at [293, 103] on icon at bounding box center [291, 102] width 5 height 3
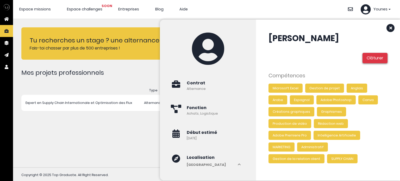
scroll to position [4, 0]
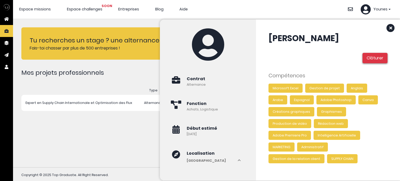
click at [393, 28] on icon at bounding box center [391, 28] width 10 height 8
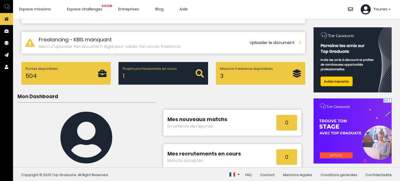
scroll to position [26, 0]
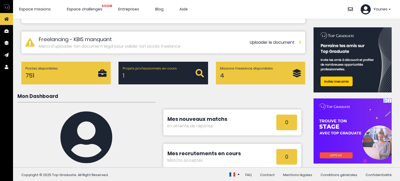
click at [242, 70] on p "Missions freelance disponibles" at bounding box center [256, 68] width 73 height 5
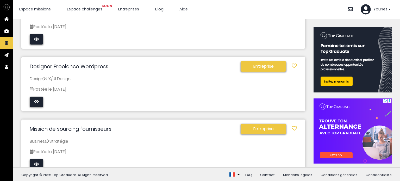
scroll to position [125, 0]
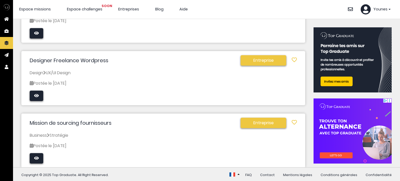
click at [253, 60] on span "Entreprise" at bounding box center [264, 60] width 46 height 10
click at [257, 60] on span "Entreprise" at bounding box center [264, 60] width 46 height 10
click at [87, 60] on link "Designer Freelance Wordpress" at bounding box center [69, 61] width 79 height 8
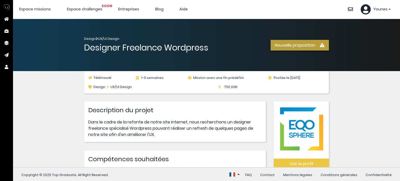
click at [92, 11] on span "Espace challenges SOON" at bounding box center [84, 9] width 35 height 5
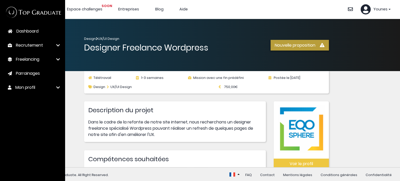
click at [36, 44] on span "Recrutement" at bounding box center [29, 45] width 27 height 6
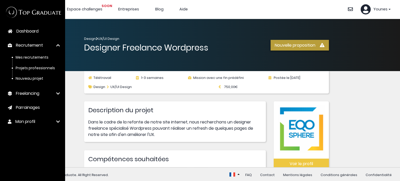
click at [32, 94] on span "Freelancing" at bounding box center [27, 93] width 23 height 6
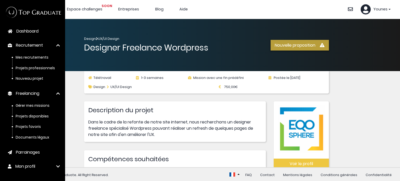
click at [37, 115] on span "Projets disponibles" at bounding box center [32, 116] width 33 height 5
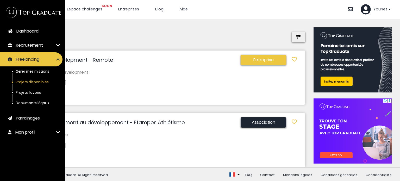
click at [22, 32] on span "Dashboard" at bounding box center [27, 31] width 22 height 6
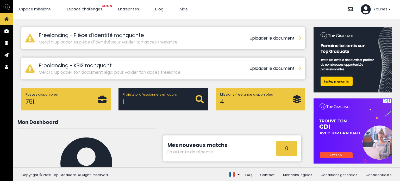
click at [59, 101] on div "Postes disponibles 751" at bounding box center [62, 99] width 73 height 14
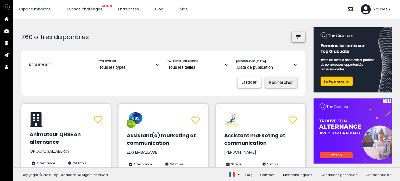
click at [240, 64] on select "Date de publication" at bounding box center [266, 64] width 61 height 13
click at [241, 66] on select "Date de publication" at bounding box center [266, 64] width 61 height 13
click at [241, 67] on select "Date de publication" at bounding box center [266, 64] width 61 height 13
click at [257, 67] on select "Date de publication" at bounding box center [266, 64] width 61 height 13
click at [197, 67] on select "Tous les tailles Startup Petite ou moyenne entreprise Grande entreprise" at bounding box center [197, 64] width 61 height 13
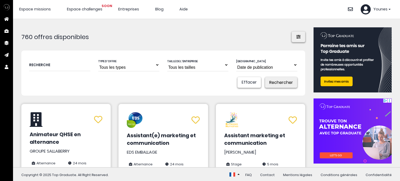
drag, startPoint x: 197, startPoint y: 67, endPoint x: 194, endPoint y: 67, distance: 3.4
click at [197, 67] on select "Tous les tailles Startup Petite ou moyenne entreprise Grande entreprise" at bounding box center [197, 64] width 61 height 13
click at [123, 70] on select "Tous les types Stage Alternance VIE VTE CDD CDI" at bounding box center [128, 64] width 61 height 13
select select "[DOMAIN_NAME]_study"
click at [98, 58] on select "Tous les types Stage Alternance VIE VTE CDD CDI" at bounding box center [128, 64] width 61 height 13
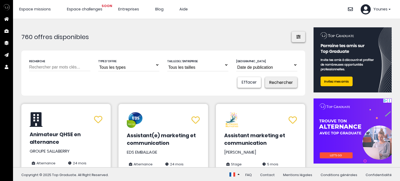
click at [61, 67] on input "text" at bounding box center [59, 64] width 61 height 13
click at [284, 83] on button "Rechercher" at bounding box center [281, 82] width 32 height 11
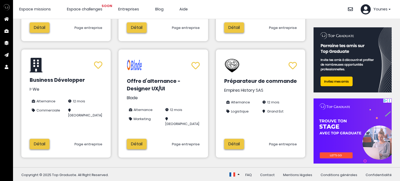
scroll to position [295, 0]
click at [141, 170] on link "2" at bounding box center [142, 175] width 11 height 10
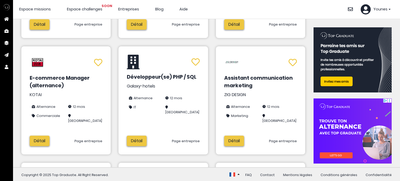
scroll to position [182, 0]
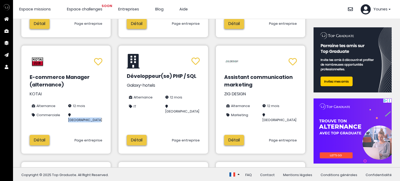
drag, startPoint x: 80, startPoint y: 114, endPoint x: 72, endPoint y: 108, distance: 10.5
click at [72, 110] on li "[GEOGRAPHIC_DATA]" at bounding box center [84, 117] width 36 height 14
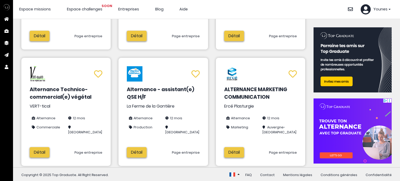
scroll to position [302, 0]
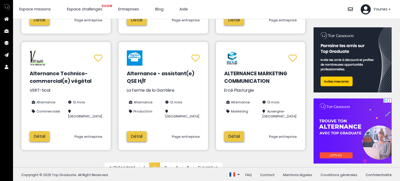
click at [163, 163] on link "3" at bounding box center [165, 168] width 11 height 10
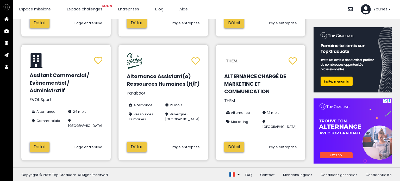
scroll to position [302, 0]
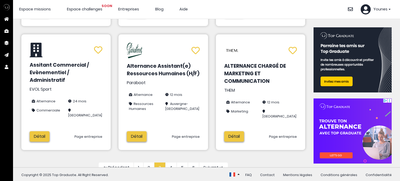
click at [166, 163] on link "4" at bounding box center [170, 168] width 11 height 10
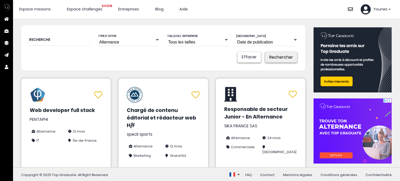
scroll to position [26, 0]
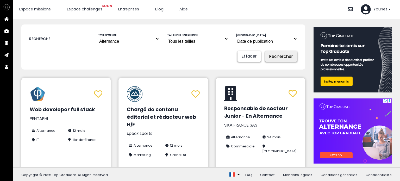
click at [66, 39] on input "text" at bounding box center [59, 38] width 61 height 13
type input "logistique"
click at [285, 56] on button "Rechercher" at bounding box center [281, 56] width 32 height 11
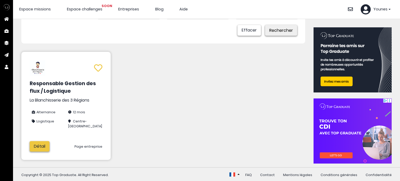
scroll to position [52, 0]
drag, startPoint x: 76, startPoint y: 125, endPoint x: 71, endPoint y: 121, distance: 6.8
click at [71, 121] on li "Centre-[GEOGRAPHIC_DATA]" at bounding box center [84, 123] width 36 height 14
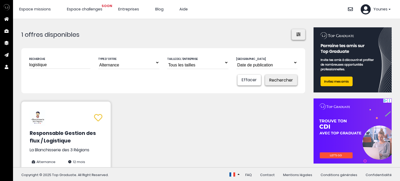
scroll to position [0, 0]
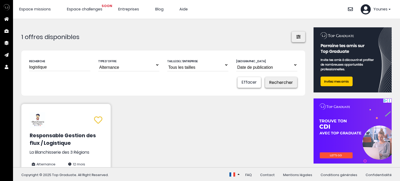
drag, startPoint x: 35, startPoint y: 67, endPoint x: 20, endPoint y: 66, distance: 15.4
click at [20, 66] on div "1 offres disponibles Recherche logistique Type d'offre Tous les types Stage Alt…" at bounding box center [206, 93] width 387 height 148
type input "import"
click at [288, 82] on button "Rechercher" at bounding box center [281, 82] width 32 height 11
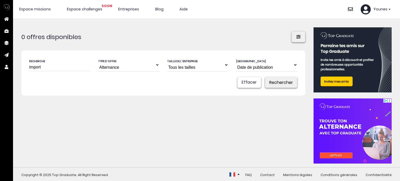
drag, startPoint x: 51, startPoint y: 67, endPoint x: 3, endPoint y: 72, distance: 48.7
click at [3, 72] on body "Dashboard Recrutement Mes recrutements Projets professionnels Nouveau projet" at bounding box center [200, 91] width 400 height 182
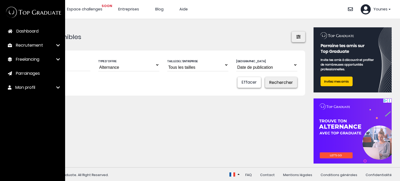
click at [211, 170] on footer "Copyright © 2025 Top Graduate. All Right Reserved. Copyright © 2025 Top Graduat…" at bounding box center [206, 174] width 387 height 15
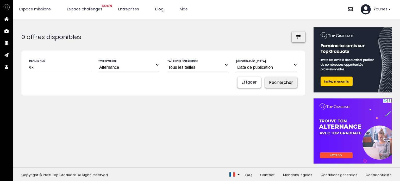
click at [49, 69] on input "ex" at bounding box center [59, 64] width 61 height 13
type input "export"
click at [284, 85] on button "Rechercher" at bounding box center [281, 82] width 32 height 11
drag, startPoint x: 58, startPoint y: 63, endPoint x: 37, endPoint y: 70, distance: 22.0
click at [37, 70] on input "export" at bounding box center [59, 64] width 61 height 13
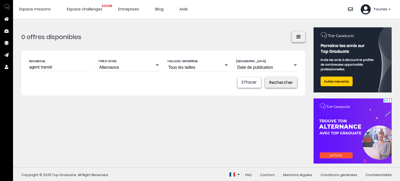
type input "agent transit"
click at [274, 81] on button "Rechercher" at bounding box center [281, 82] width 32 height 11
drag, startPoint x: 38, startPoint y: 66, endPoint x: 0, endPoint y: 64, distance: 37.5
click at [0, 65] on body "Dashboard Recrutement Mes recrutements Projets professionnels Nouveau projet" at bounding box center [200, 91] width 400 height 182
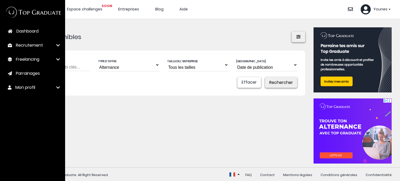
click at [116, 160] on div "0 offres disponibles Recherche Type d'offre Tous les types Stage Alternance VIE…" at bounding box center [206, 93] width 387 height 148
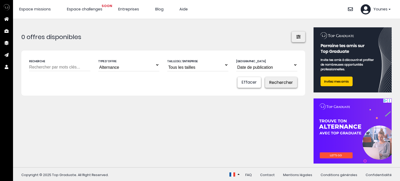
click at [20, 66] on div "0 offres disponibles Recherche Type d'offre Tous les types Stage Alternance VIE…" at bounding box center [206, 93] width 387 height 148
paste input "Assistant Supply Chain"
type input "Assistant Supply Chain"
click at [280, 80] on button "Rechercher" at bounding box center [281, 82] width 32 height 11
click at [132, 66] on select "Tous les types Stage Alternance VIE VTE CDD CDI" at bounding box center [128, 64] width 61 height 13
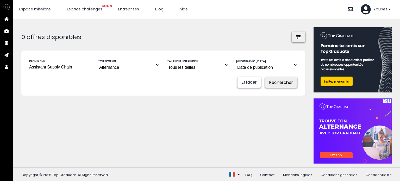
select select
click at [98, 58] on select "Tous les types Stage Alternance VIE VTE CDD CDI" at bounding box center [128, 64] width 61 height 13
click at [282, 81] on button "Rechercher" at bounding box center [281, 82] width 32 height 11
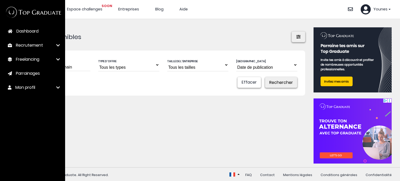
drag, startPoint x: 39, startPoint y: 66, endPoint x: 3, endPoint y: 65, distance: 35.4
click at [0, 65] on body "Dashboard Recrutement Mes recrutements Projets professionnels Nouveau projet" at bounding box center [200, 91] width 400 height 182
paste input "Demand Planner"
type input "Assistant Demand Planner"
click at [268, 82] on button "Rechercher" at bounding box center [281, 82] width 32 height 11
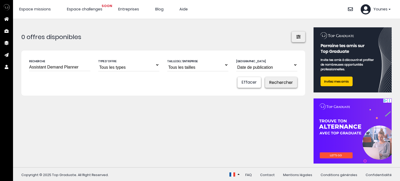
drag, startPoint x: 60, startPoint y: 67, endPoint x: 28, endPoint y: 66, distance: 32.8
click at [14, 67] on div "0 offres disponibles Recherche Assistant Demand Planner Type d'offre Tous les t…" at bounding box center [206, 93] width 387 height 148
paste input "opérations logistiques"
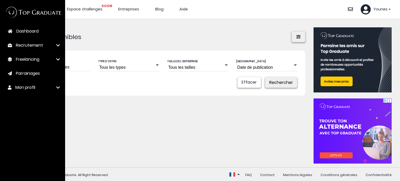
type input "opérations logistiques"
click at [272, 81] on button "Rechercher" at bounding box center [281, 82] width 32 height 11
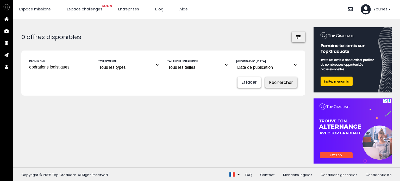
click at [274, 85] on button "Rechercher" at bounding box center [281, 82] width 32 height 11
drag, startPoint x: 69, startPoint y: 68, endPoint x: 37, endPoint y: 67, distance: 32.6
click at [9, 68] on body "Dashboard Recrutement Mes recrutements Projets professionnels Nouveau projet" at bounding box center [200, 91] width 400 height 182
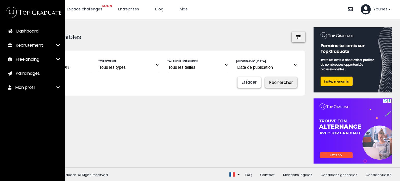
paste input "Demand Planner"
type input "Demand Planner"
drag, startPoint x: 265, startPoint y: 75, endPoint x: 271, endPoint y: 80, distance: 7.8
click at [266, 76] on div "[GEOGRAPHIC_DATA] Date de publication" at bounding box center [266, 67] width 69 height 19
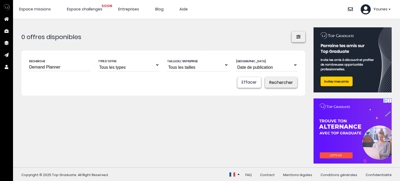
click at [275, 82] on button "Rechercher" at bounding box center [281, 82] width 32 height 11
click at [79, 6] on header "Espace missions Espace challenges SOON Entreprises Blog Aide Se déconnecter" at bounding box center [206, 9] width 387 height 19
click at [128, 10] on span "Entreprises" at bounding box center [128, 9] width 21 height 5
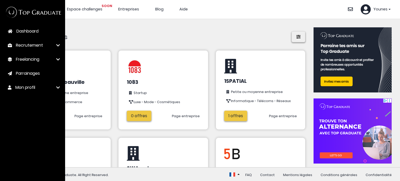
click at [121, 27] on div "821 entreprises Recherche Taille de l'entreprise Tous les tailles Startup Petit…" at bounding box center [163, 93] width 284 height 132
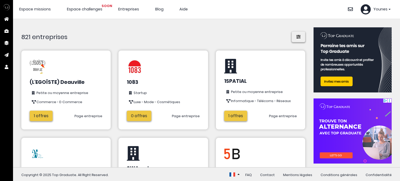
click at [288, 37] on h1 "821 entreprises" at bounding box center [163, 37] width 284 height 11
click at [292, 35] on button at bounding box center [299, 37] width 14 height 11
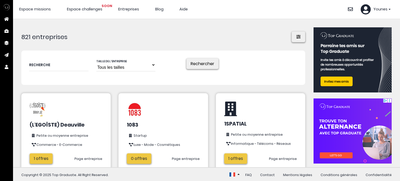
click at [64, 65] on input "text" at bounding box center [58, 64] width 59 height 13
click at [114, 66] on select "Tous les tailles Startup Petite ou moyenne entreprise Grande entreprise" at bounding box center [125, 64] width 59 height 13
click at [68, 65] on input "text" at bounding box center [58, 64] width 59 height 13
type input "logistique"
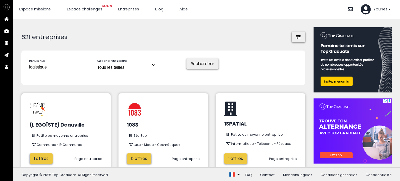
click at [208, 62] on button "Rechercher" at bounding box center [203, 63] width 32 height 11
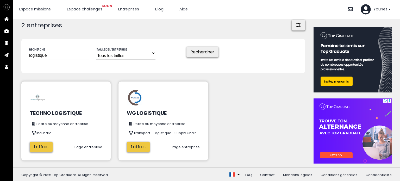
scroll to position [13, 0]
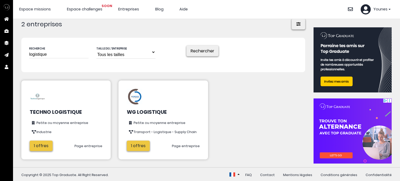
click at [45, 146] on link "1 offres" at bounding box center [41, 146] width 23 height 10
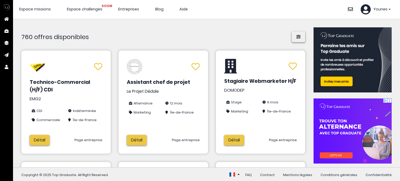
click at [80, 10] on span "Espace challenges SOON" at bounding box center [84, 9] width 35 height 5
click at [122, 9] on span "Entreprises" at bounding box center [128, 9] width 21 height 5
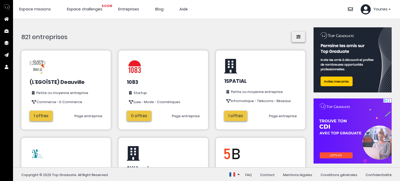
click at [76, 115] on link "Page entreprise" at bounding box center [89, 116] width 28 height 5
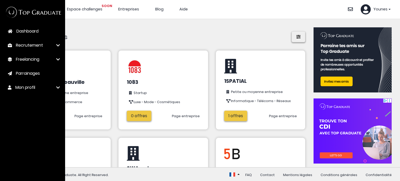
click at [36, 60] on span "Freelancing" at bounding box center [27, 59] width 23 height 6
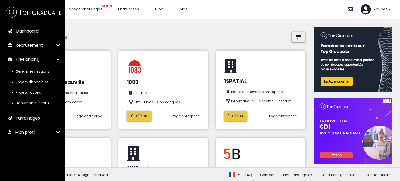
click at [36, 60] on span "Freelancing" at bounding box center [27, 59] width 23 height 6
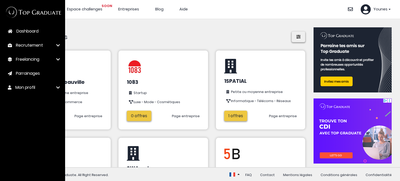
click at [37, 46] on span "Recrutement" at bounding box center [29, 45] width 27 height 6
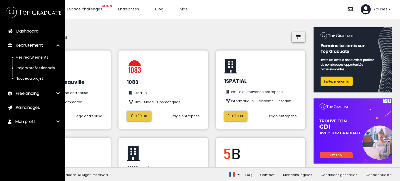
click at [37, 46] on span "Recrutement" at bounding box center [29, 45] width 27 height 6
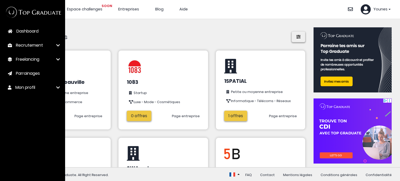
click at [37, 63] on link "Freelancing" at bounding box center [31, 59] width 63 height 14
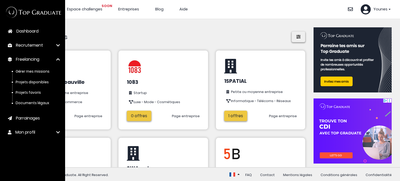
click at [76, 39] on h1 "821 entreprises" at bounding box center [163, 37] width 284 height 11
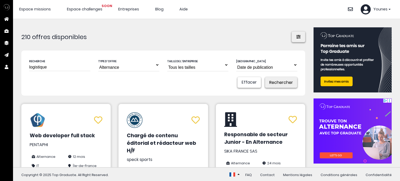
drag, startPoint x: 74, startPoint y: 66, endPoint x: 4, endPoint y: 65, distance: 70.1
click at [6, 66] on body "Dashboard Recrutement Mes recrutements Projets professionnels Nouveau projet" at bounding box center [200, 91] width 400 height 182
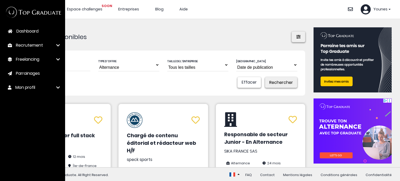
click at [102, 94] on form "Recherche Type d'offre Tous les types Stage Alternance VIE VTE CDD CDI Taille d…" at bounding box center [163, 73] width 284 height 45
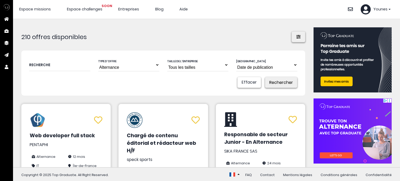
click at [113, 71] on select "Tous les types Stage Alternance VIE VTE CDD CDI" at bounding box center [128, 64] width 61 height 13
select select
click at [98, 58] on select "Tous les types Stage Alternance VIE VTE CDD CDI" at bounding box center [128, 64] width 61 height 13
click at [70, 70] on input "text" at bounding box center [59, 64] width 61 height 13
type input "transit"
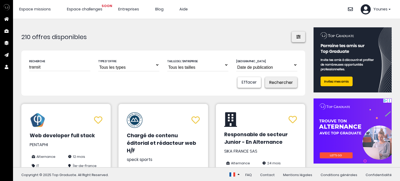
click at [265, 77] on button "Rechercher" at bounding box center [281, 82] width 32 height 11
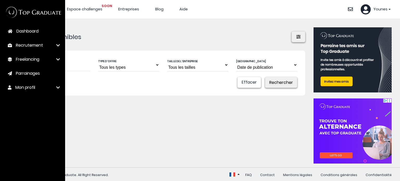
drag, startPoint x: 24, startPoint y: 74, endPoint x: 1, endPoint y: 73, distance: 23.7
click at [0, 74] on body "Dashboard Recrutement Mes recrutements Projets professionnels Nouveau projet" at bounding box center [200, 91] width 400 height 182
click at [118, 46] on div "0 offres disponibles Recherche Type d'offre Tous les types Stage Alternance VIE…" at bounding box center [163, 93] width 284 height 132
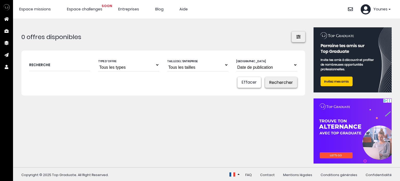
click at [281, 78] on button "Rechercher" at bounding box center [281, 82] width 32 height 11
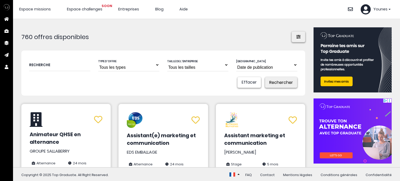
click at [70, 64] on input "text" at bounding box center [59, 64] width 61 height 13
type input "supply chain"
click at [265, 77] on button "Rechercher" at bounding box center [281, 82] width 32 height 11
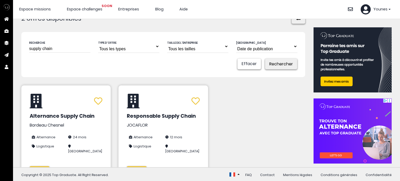
scroll to position [18, 0]
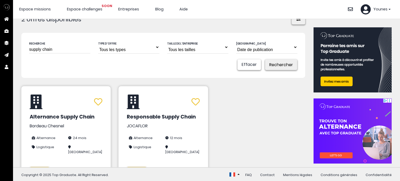
click at [254, 48] on select "Date de publication" at bounding box center [266, 47] width 61 height 13
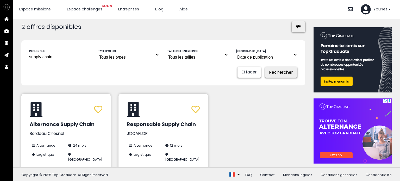
scroll to position [0, 0]
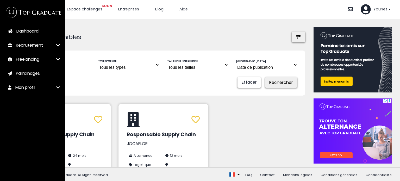
click at [135, 8] on span "Entreprises" at bounding box center [128, 9] width 21 height 5
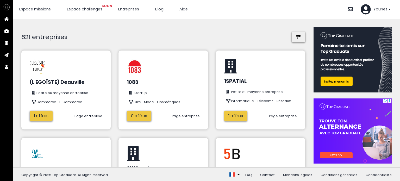
click at [296, 35] on icon at bounding box center [298, 37] width 5 height 4
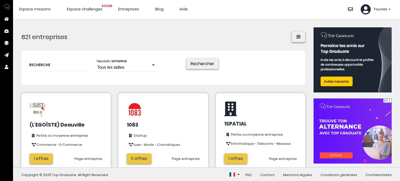
click at [126, 67] on select "Tous les tailles Startup Petite ou moyenne entreprise Grande entreprise" at bounding box center [125, 64] width 59 height 13
click at [127, 67] on select "Tous les tailles Startup Petite ou moyenne entreprise Grande entreprise" at bounding box center [125, 64] width 59 height 13
click at [125, 68] on select "Tous les tailles Startup Petite ou moyenne entreprise Grande entreprise" at bounding box center [125, 64] width 59 height 13
select select "choice.startup"
click at [96, 58] on select "Tous les tailles Startup Petite ou moyenne entreprise Grande entreprise" at bounding box center [125, 64] width 59 height 13
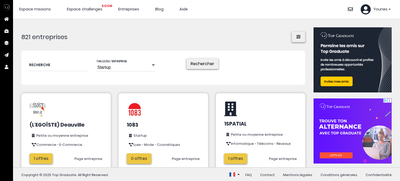
click at [204, 63] on button "Rechercher" at bounding box center [203, 63] width 32 height 11
